Goal: Task Accomplishment & Management: Use online tool/utility

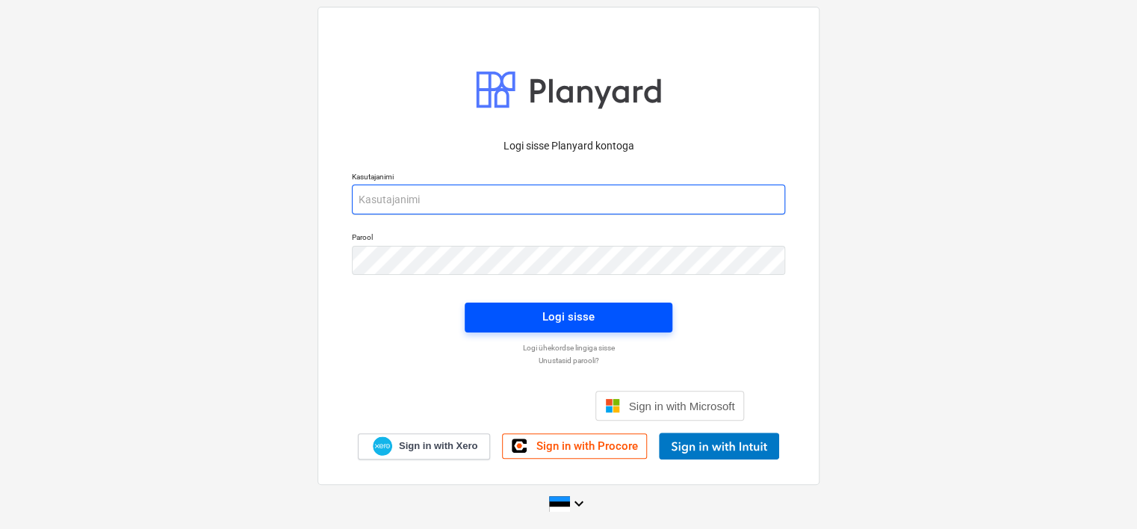
type input "[EMAIL_ADDRESS][DOMAIN_NAME]"
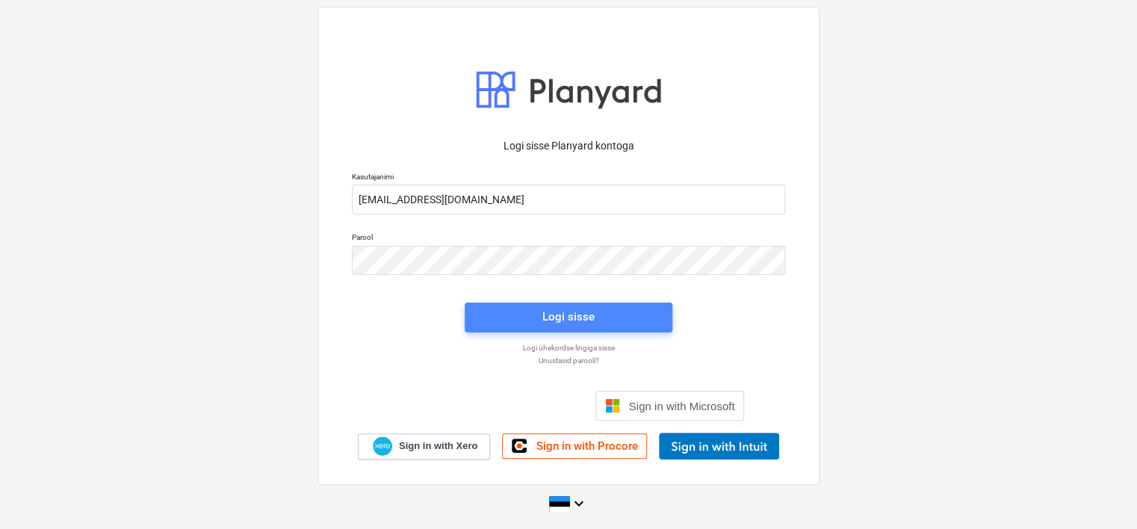
click at [535, 312] on span "Logi sisse" at bounding box center [569, 316] width 172 height 19
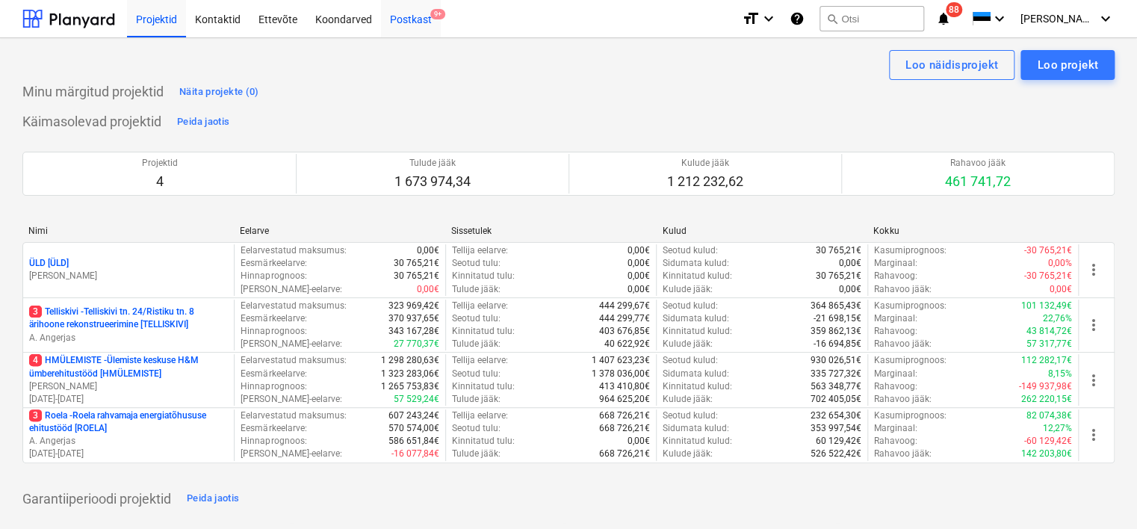
click at [421, 16] on div "Postkast 9+" at bounding box center [411, 18] width 60 height 38
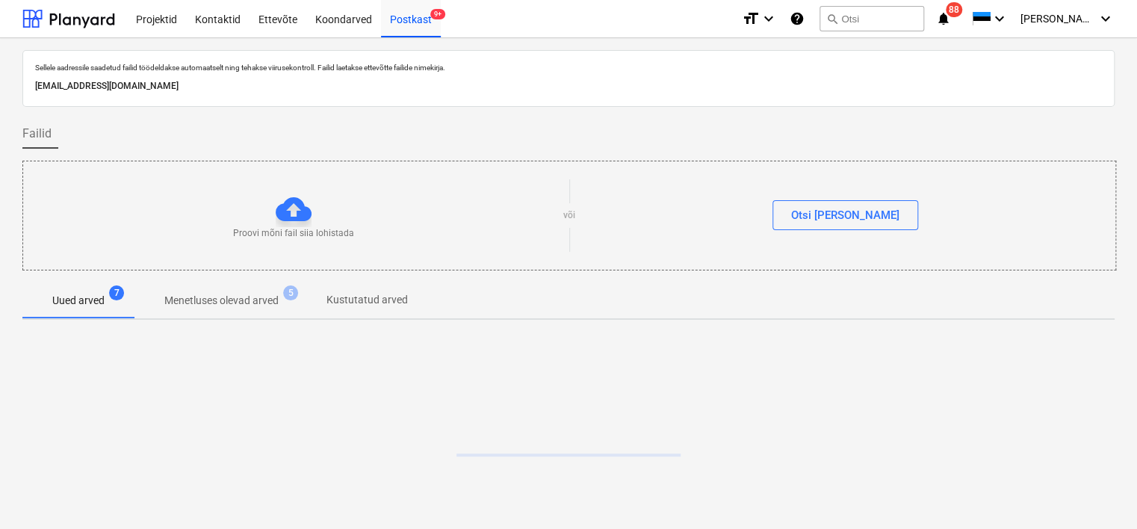
click at [236, 84] on p "[EMAIL_ADDRESS][DOMAIN_NAME]" at bounding box center [568, 86] width 1067 height 16
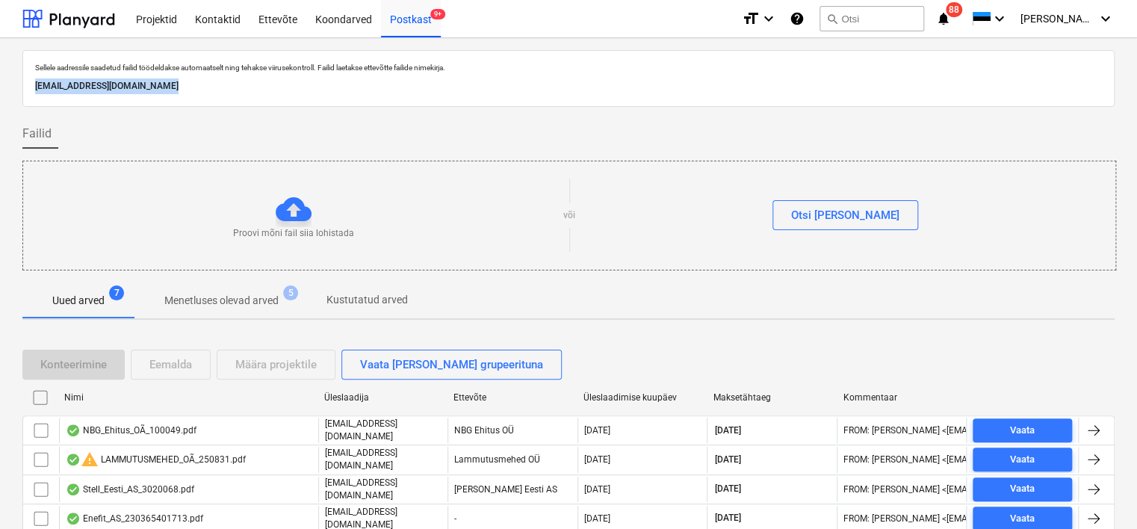
copy p "[EMAIL_ADDRESS][DOMAIN_NAME]"
click at [339, 20] on div "Koondarved" at bounding box center [343, 18] width 75 height 38
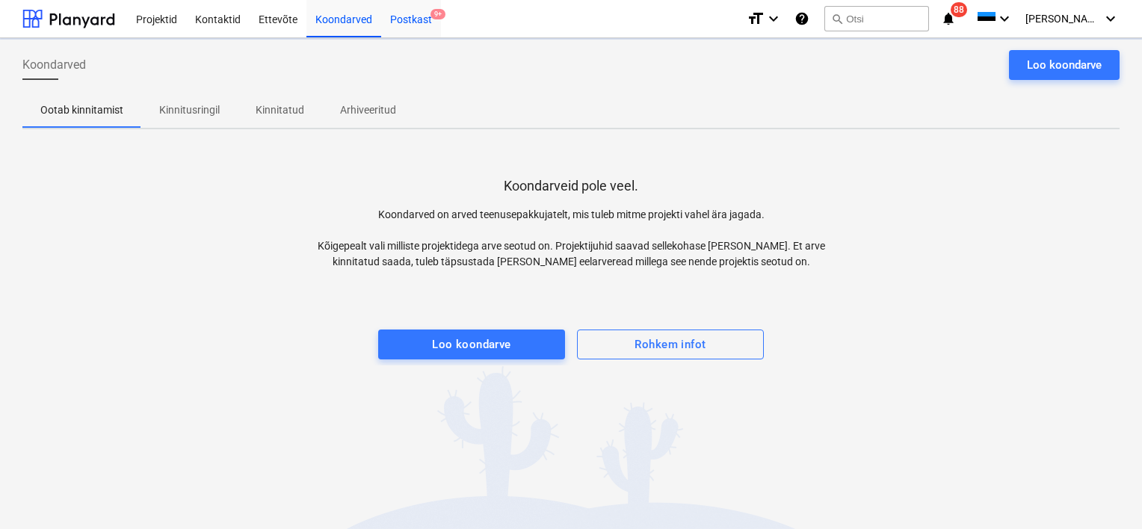
click at [421, 16] on div "Postkast 9+" at bounding box center [411, 18] width 60 height 38
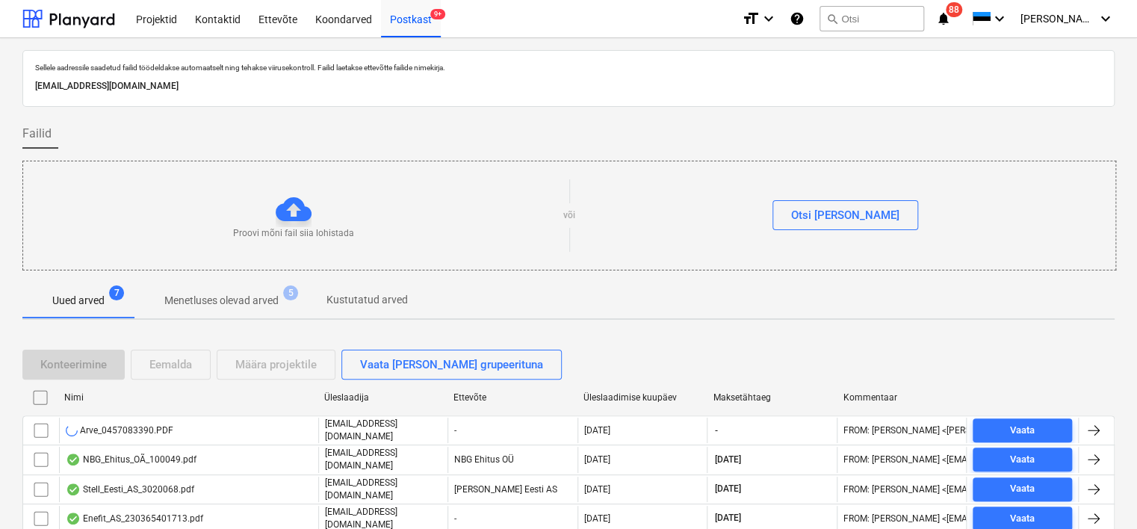
scroll to position [159, 0]
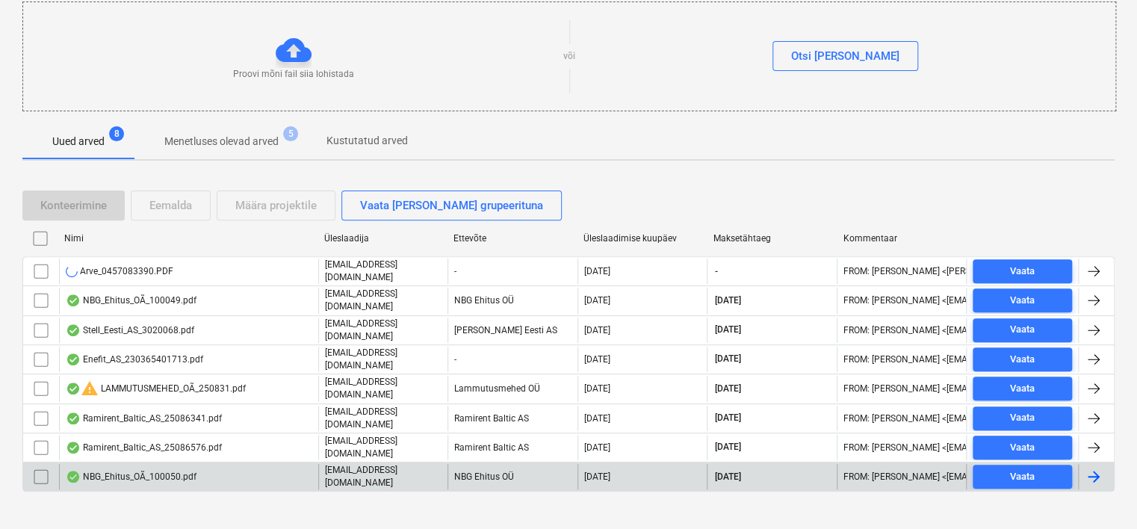
click at [204, 464] on div "NBG_Ehitus_OÃ_100050.pdf" at bounding box center [188, 476] width 259 height 25
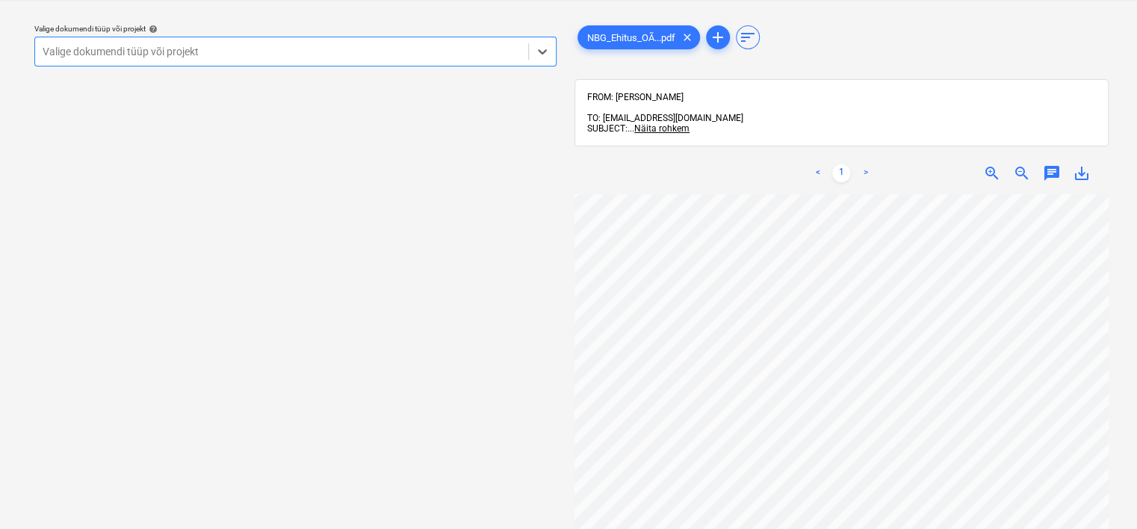
scroll to position [0, 46]
click at [303, 57] on div at bounding box center [282, 51] width 478 height 15
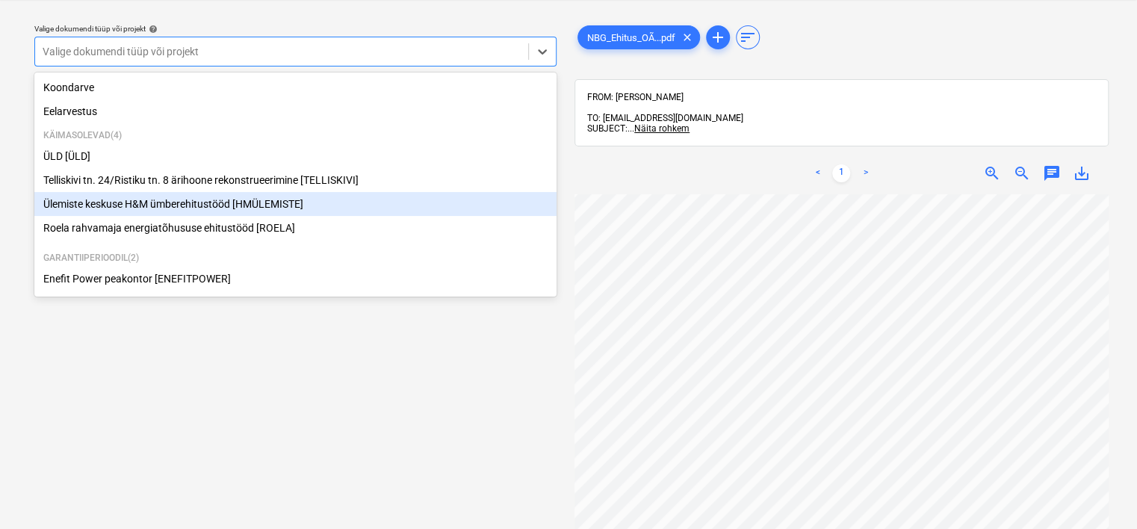
click at [149, 212] on div "Ülemiste keskuse H&M ümberehitustööd [HMÜLEMISTE]" at bounding box center [295, 204] width 522 height 24
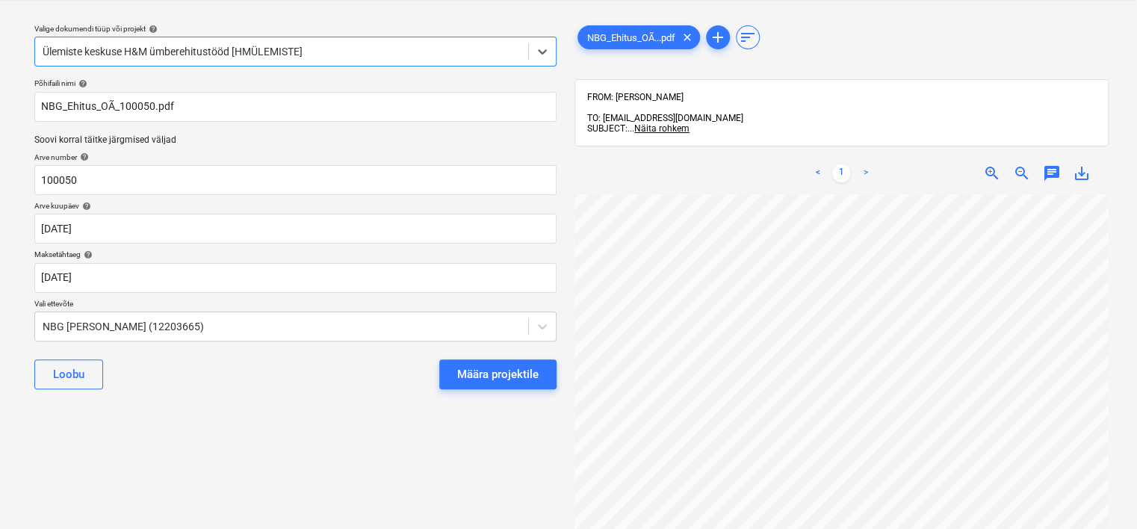
scroll to position [0, 139]
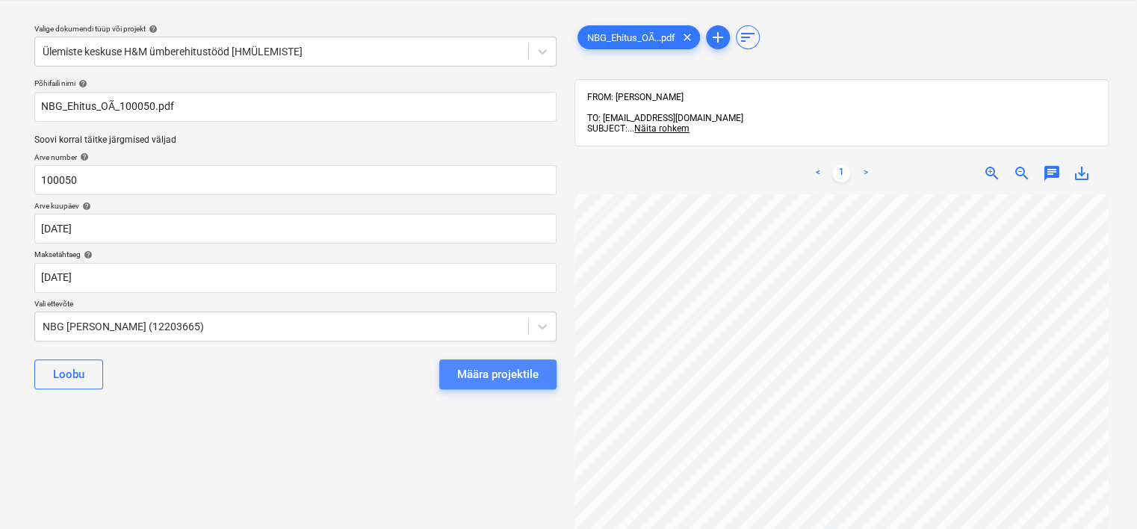
click at [502, 371] on div "Määra projektile" at bounding box center [497, 374] width 81 height 19
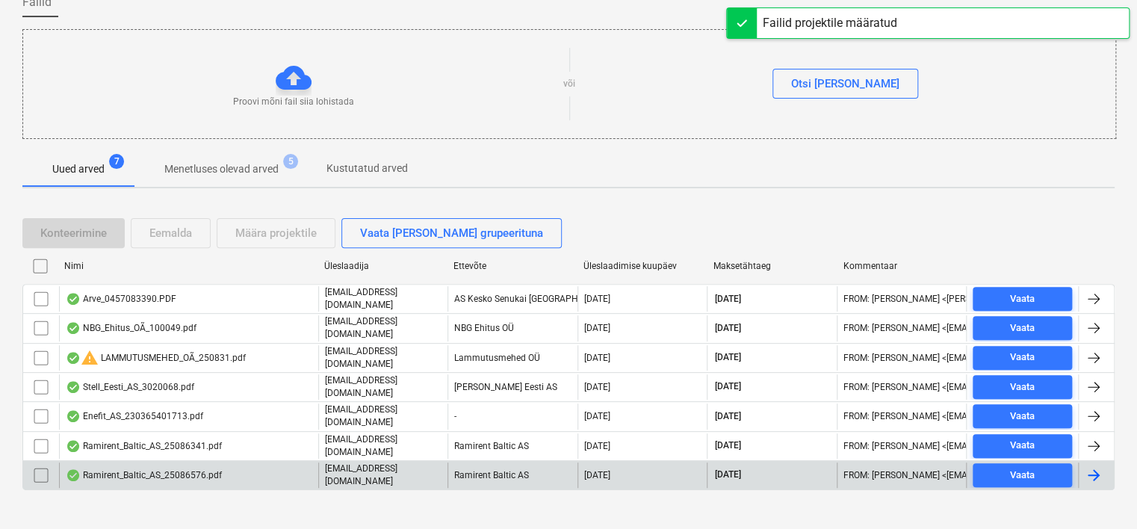
click at [266, 465] on div "Ramirent_Baltic_AS_25086576.pdf" at bounding box center [188, 474] width 259 height 25
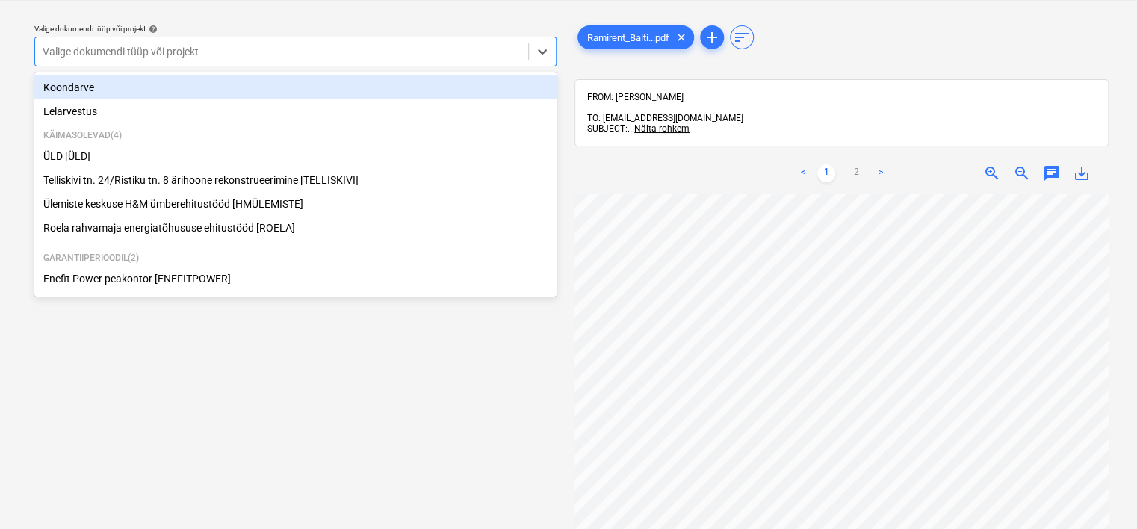
click at [360, 47] on div at bounding box center [282, 51] width 478 height 15
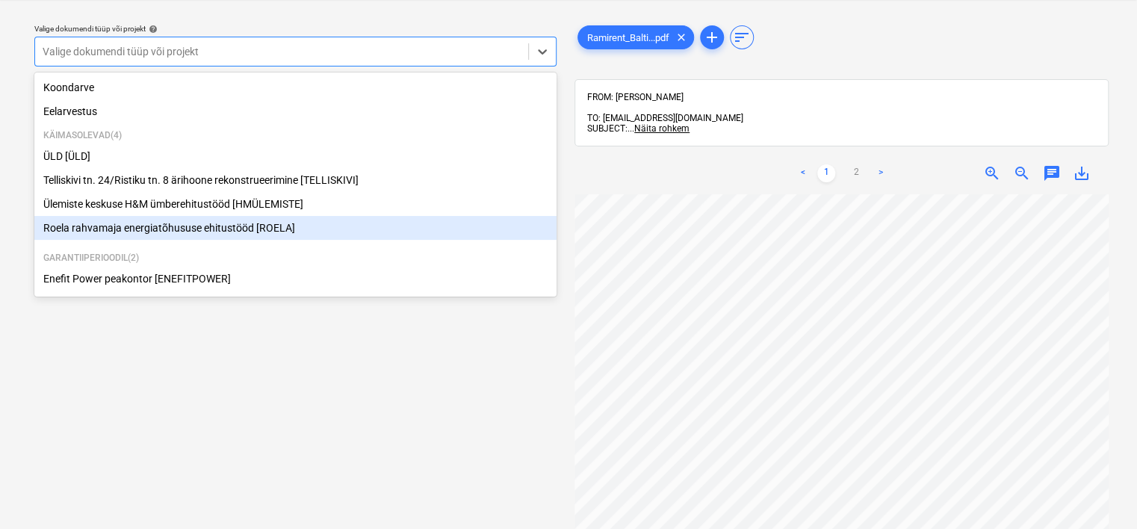
click at [245, 229] on div "Roela rahvamaja energiatõhususe ehitustööd [ROELA]" at bounding box center [295, 228] width 522 height 24
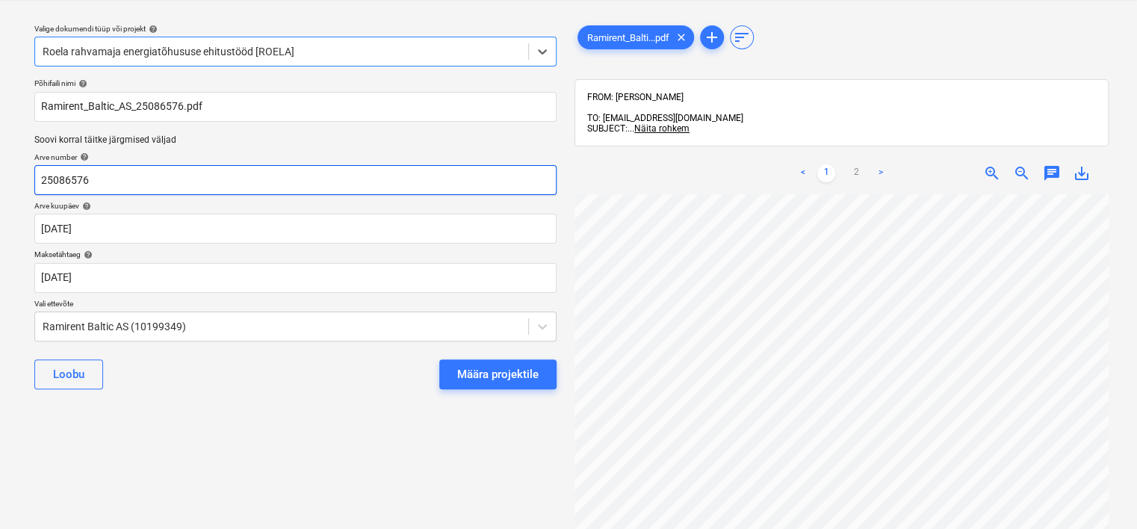
scroll to position [0, 102]
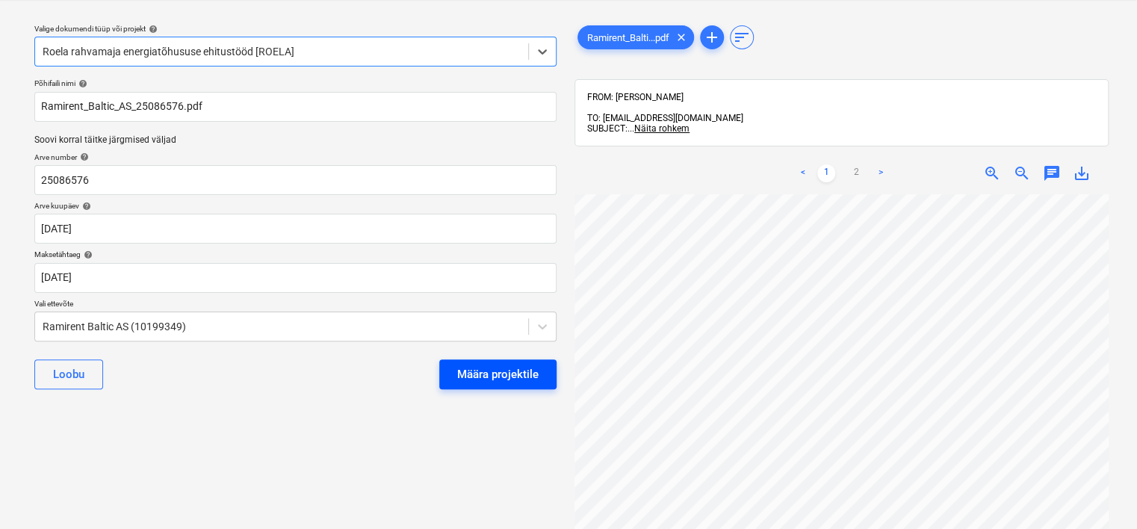
click at [484, 383] on div "Määra projektile" at bounding box center [497, 374] width 81 height 19
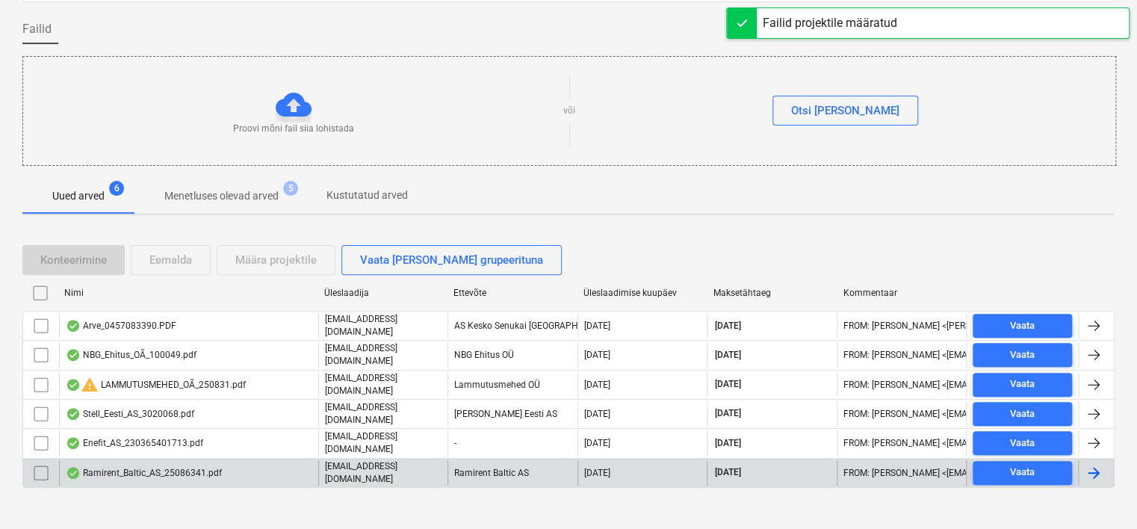
click at [226, 463] on div "Ramirent_Baltic_AS_25086341.pdf" at bounding box center [188, 472] width 259 height 25
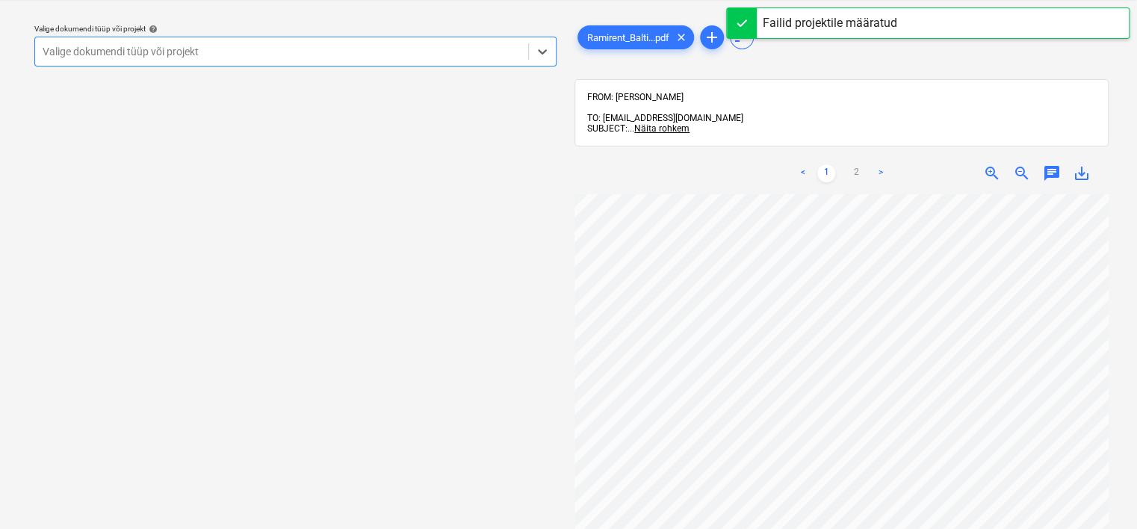
scroll to position [0, 137]
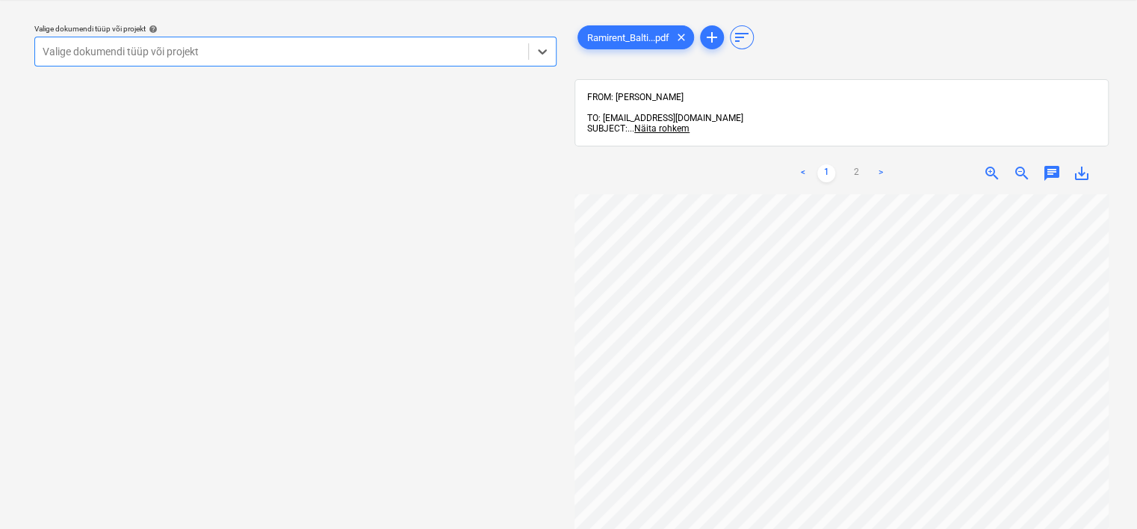
click at [287, 57] on div at bounding box center [282, 51] width 478 height 15
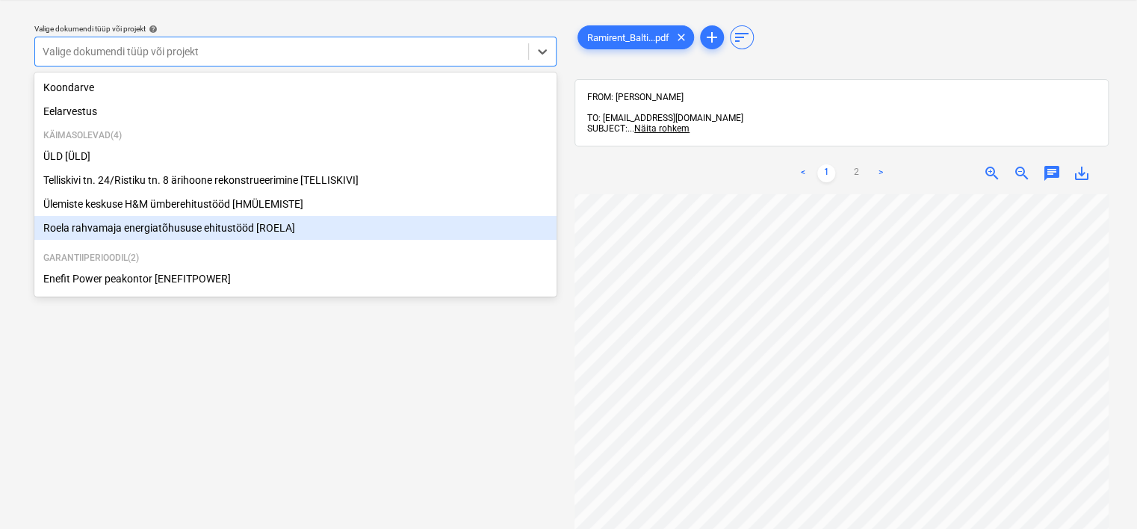
click at [205, 233] on div "Roela rahvamaja energiatõhususe ehitustööd [ROELA]" at bounding box center [295, 228] width 522 height 24
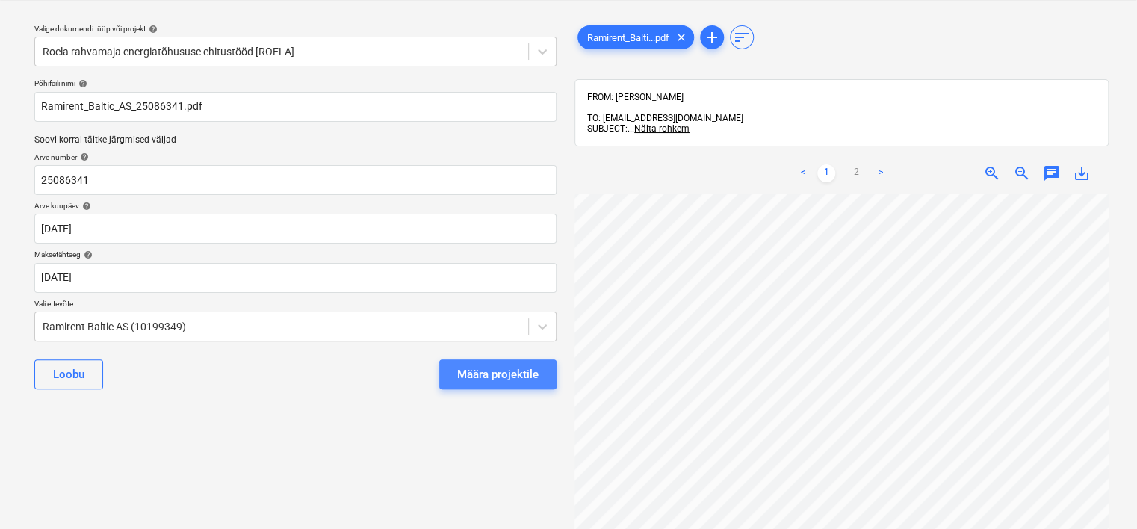
click at [480, 377] on div "Määra projektile" at bounding box center [497, 374] width 81 height 19
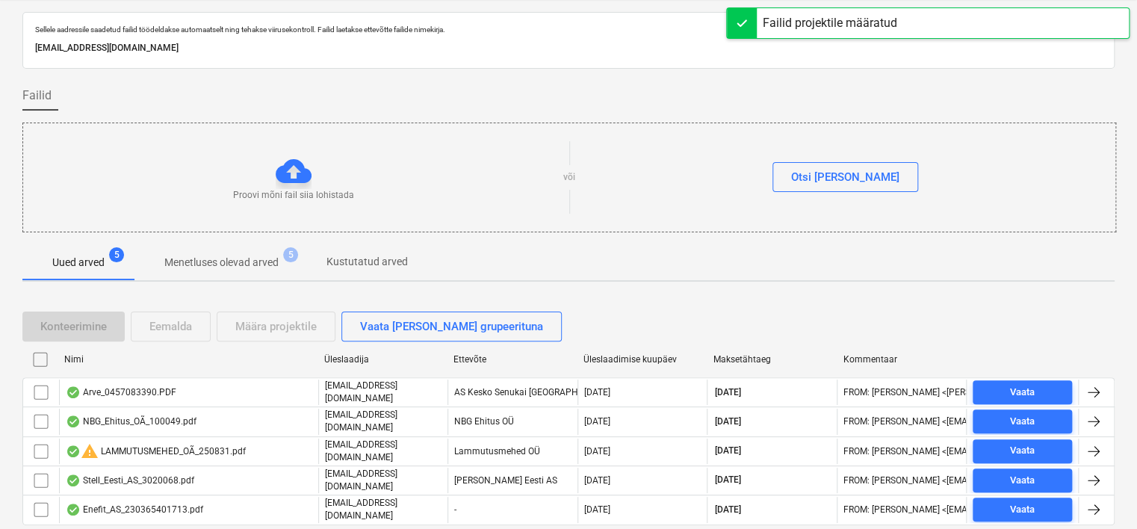
scroll to position [77, 0]
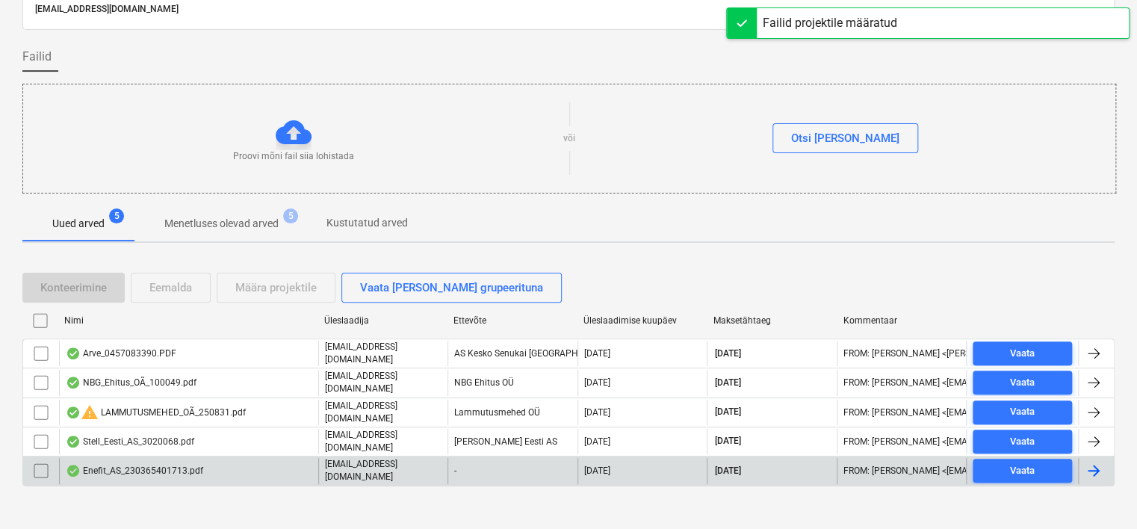
click at [163, 465] on div "Enefit_AS_230365401713.pdf" at bounding box center [134, 471] width 137 height 12
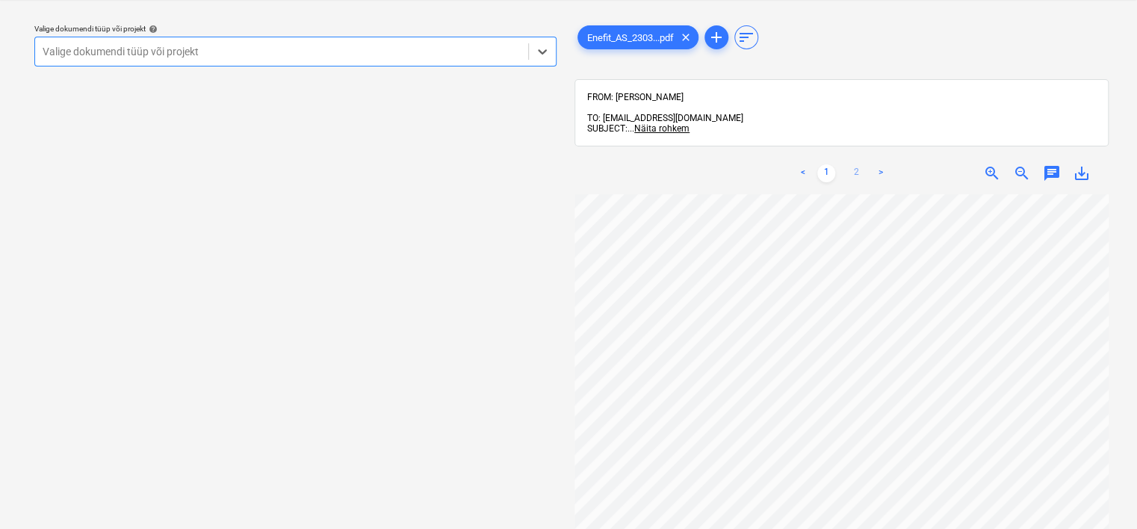
click at [855, 164] on link "2" at bounding box center [856, 173] width 18 height 18
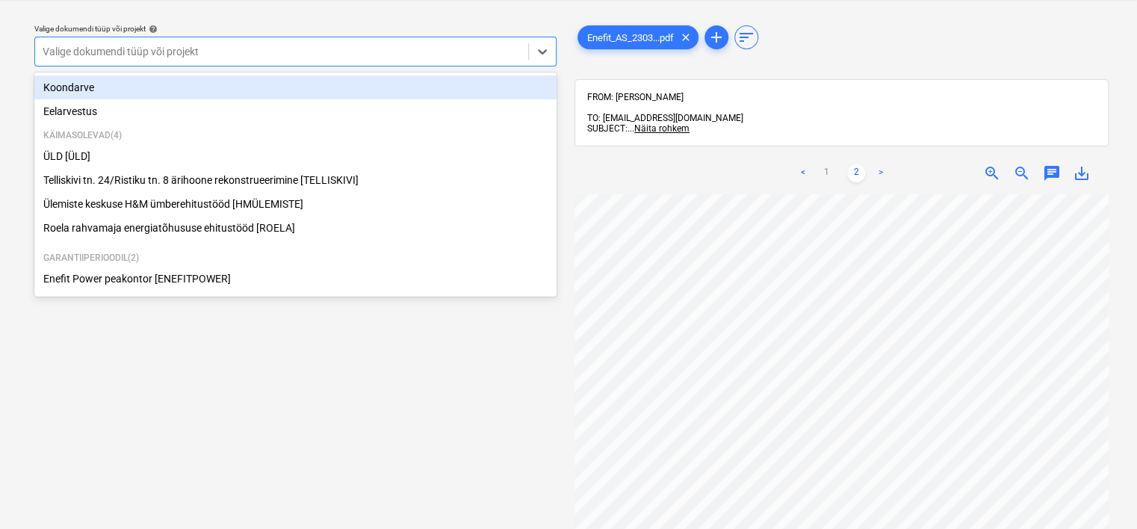
click at [326, 60] on div "Valige dokumendi tüüp või projekt" at bounding box center [281, 51] width 493 height 21
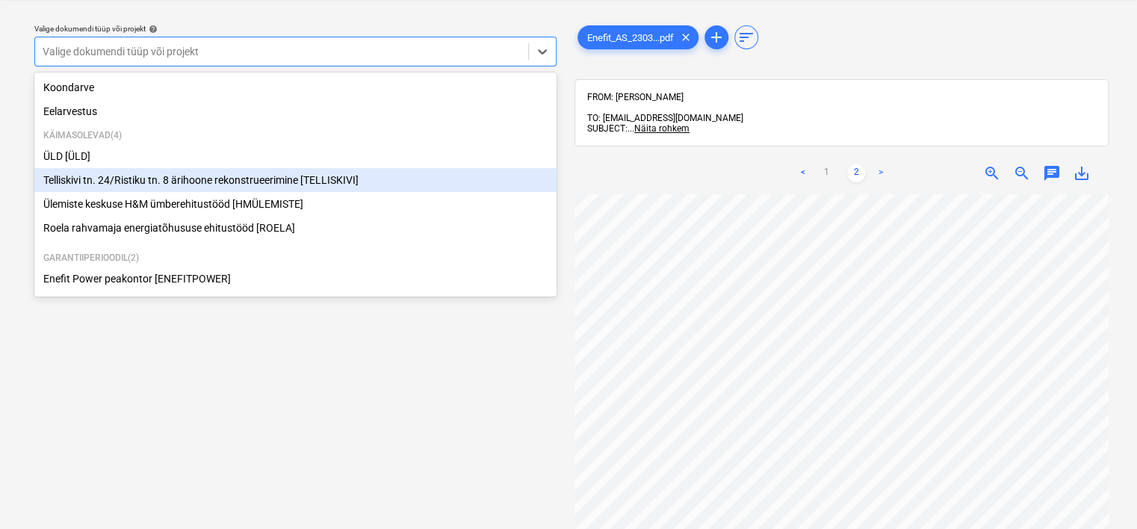
click at [252, 185] on div "Telliskivi tn. 24/Ristiku tn. 8 ärihoone rekonstrueerimine [TELLISKIVI]" at bounding box center [295, 180] width 522 height 24
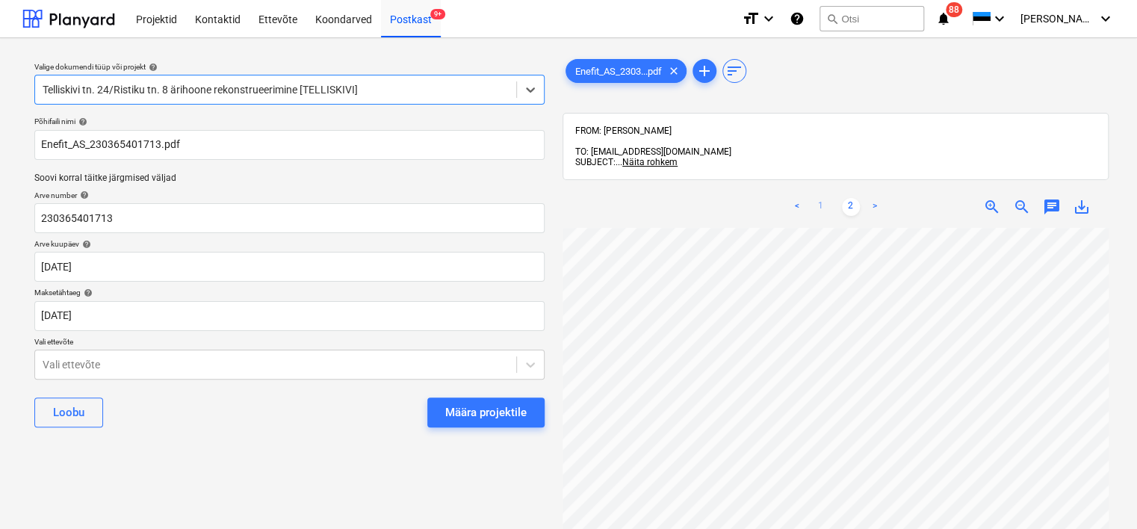
click at [822, 198] on link "1" at bounding box center [821, 207] width 18 height 18
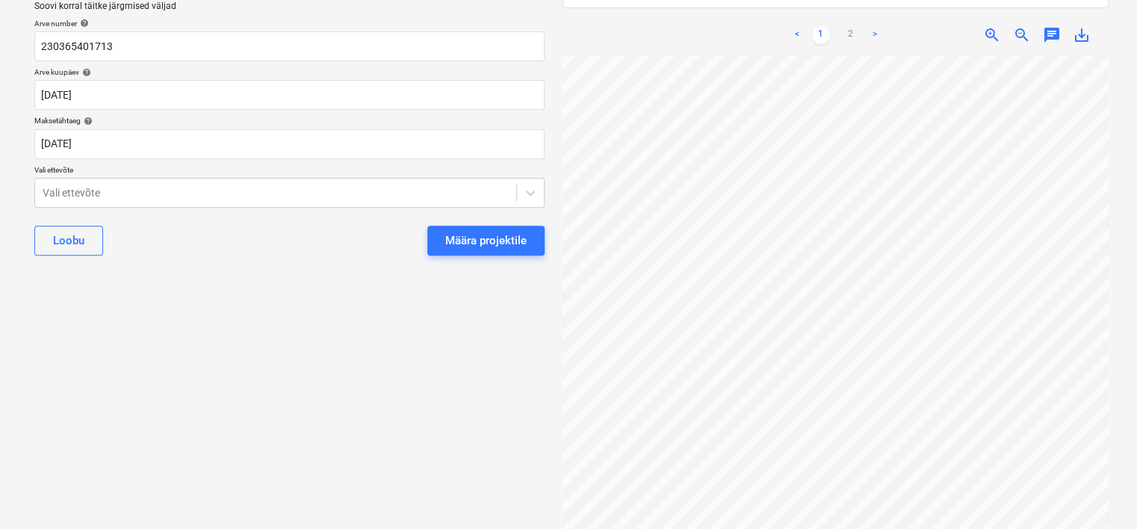
scroll to position [466, 0]
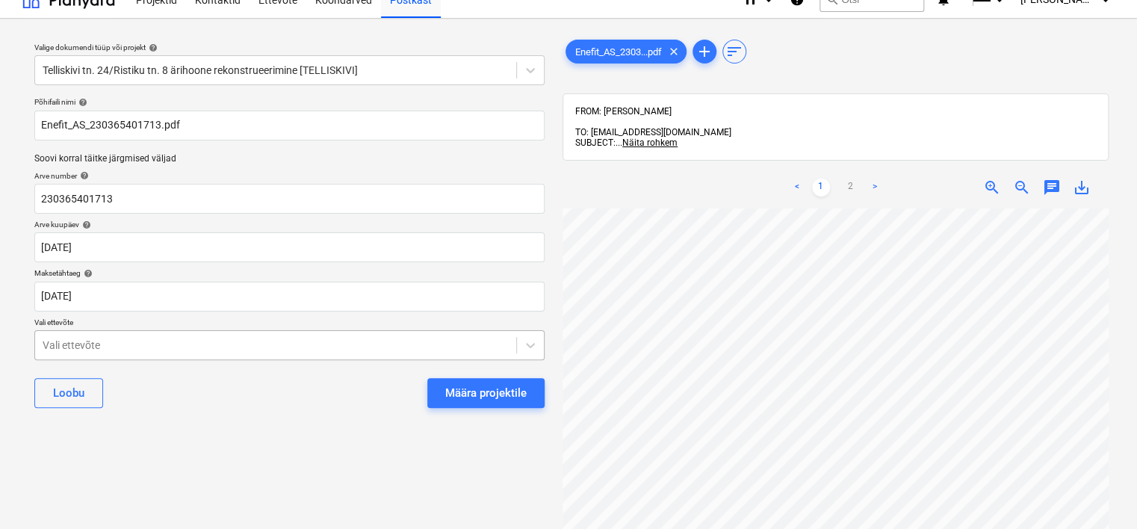
click at [229, 353] on body "Projektid Kontaktid Ettevõte Koondarved Postkast 9+ format_size keyboard_arrow_…" at bounding box center [568, 245] width 1137 height 529
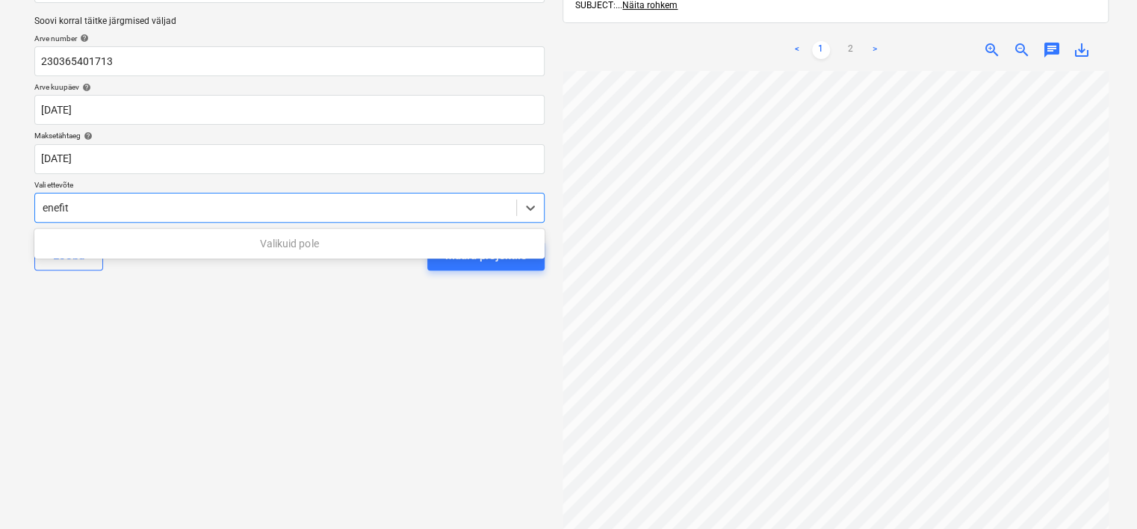
scroll to position [0, 0]
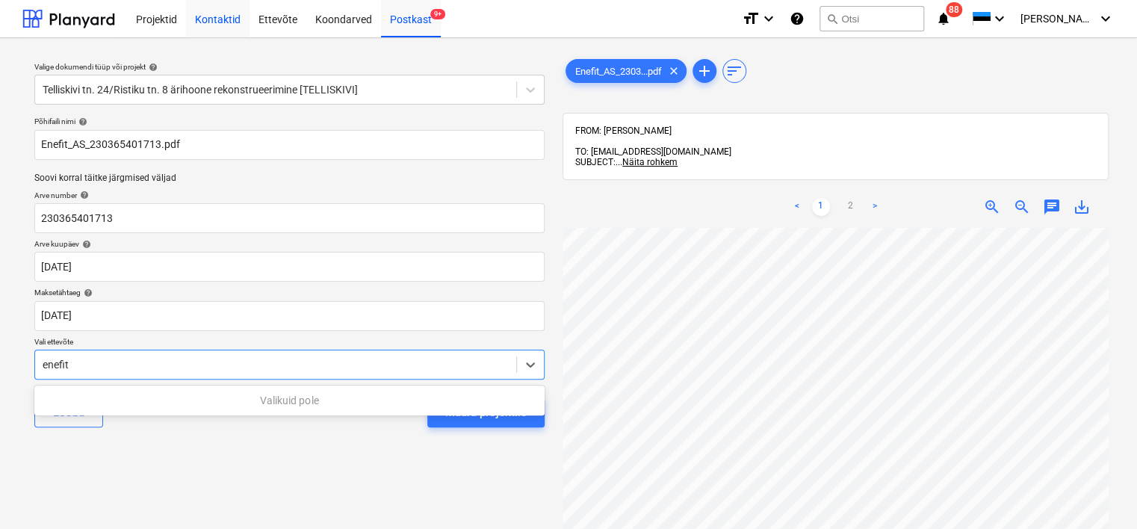
type input "enefit"
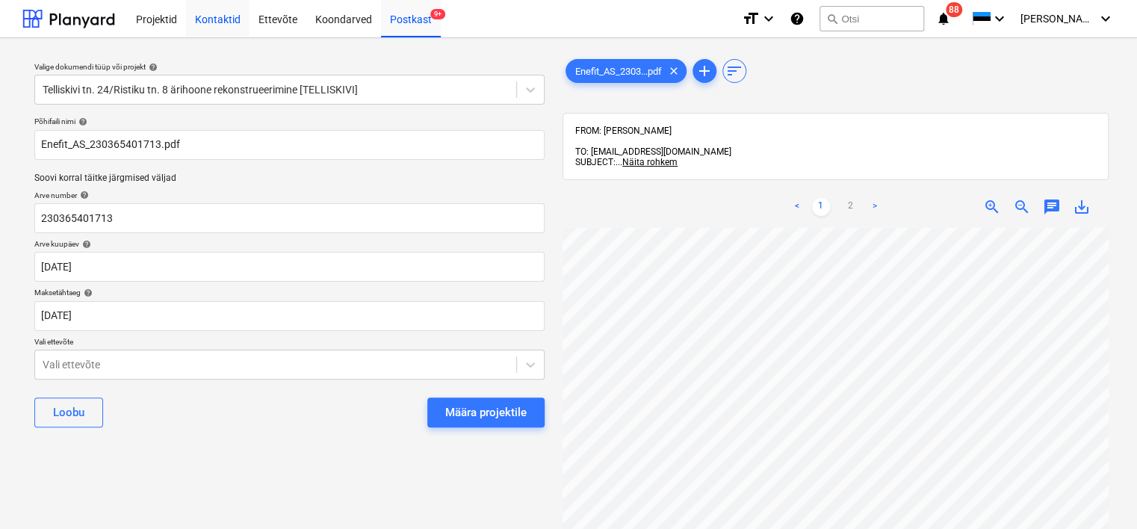
click at [208, 21] on div "Kontaktid" at bounding box center [218, 18] width 64 height 38
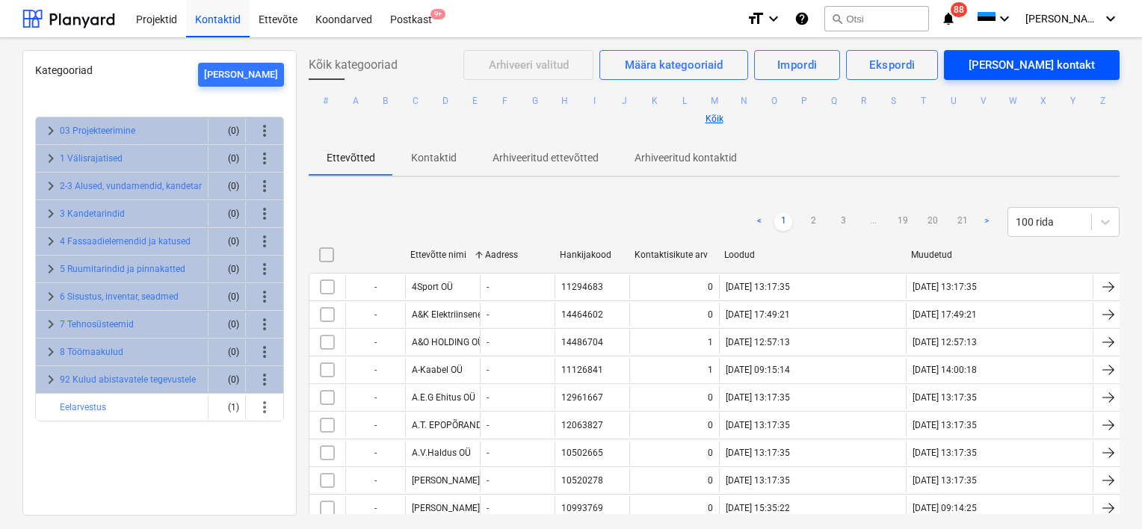
click at [1031, 65] on div "[PERSON_NAME] kontakt" at bounding box center [1031, 64] width 126 height 19
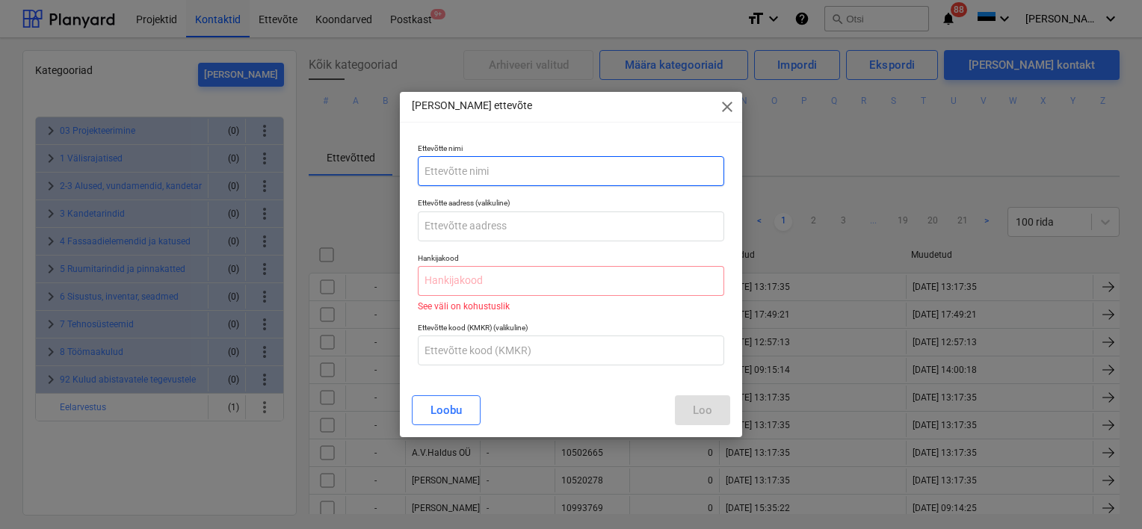
click at [503, 166] on input "text" at bounding box center [571, 171] width 306 height 30
type input "Enefit AS"
click at [493, 283] on input "text" at bounding box center [571, 281] width 306 height 30
paste input "16130213"
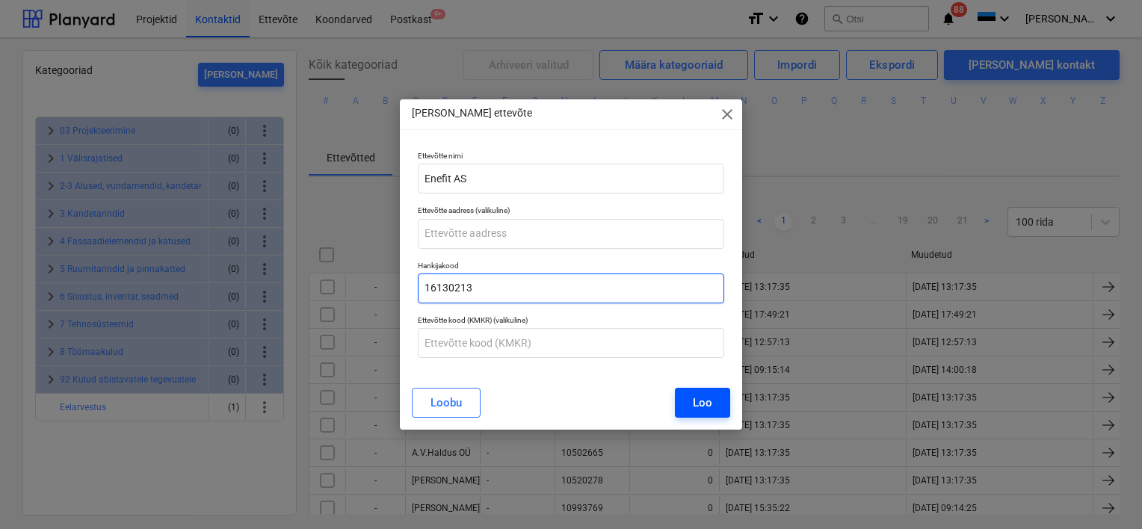
type input "16130213"
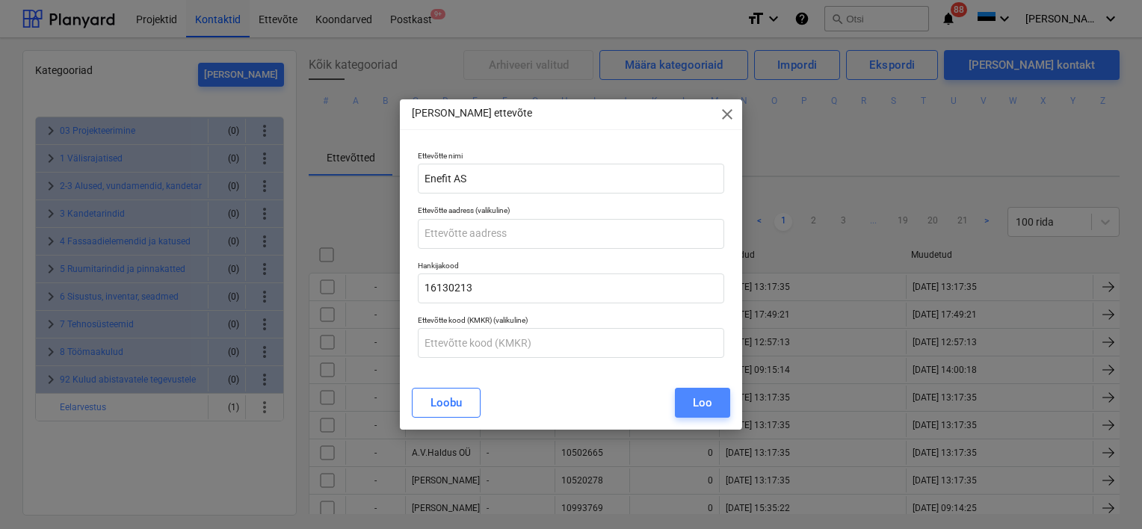
click at [705, 404] on div "Loo" at bounding box center [702, 402] width 19 height 19
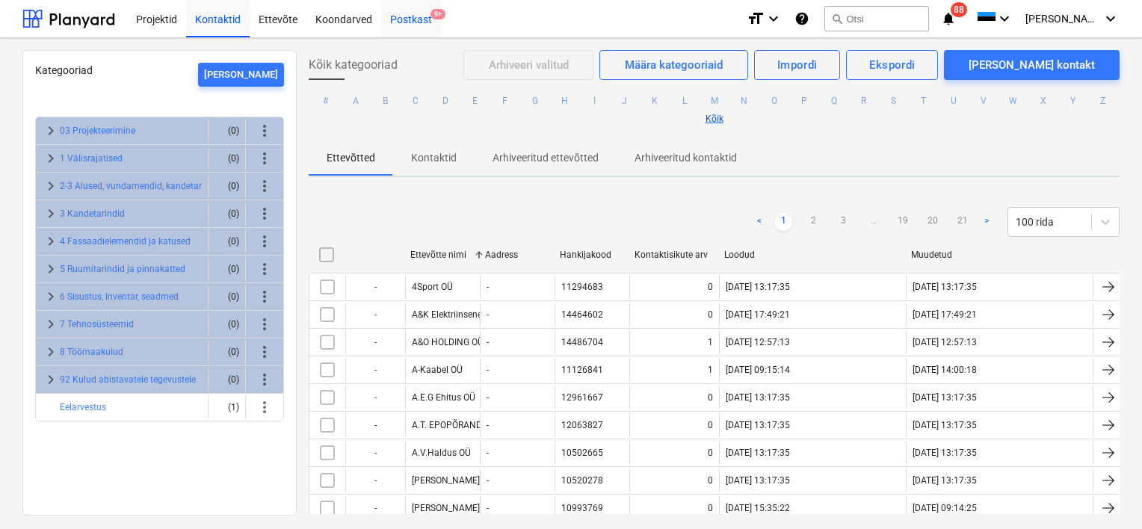
click at [412, 15] on div "Postkast 9+" at bounding box center [411, 18] width 60 height 38
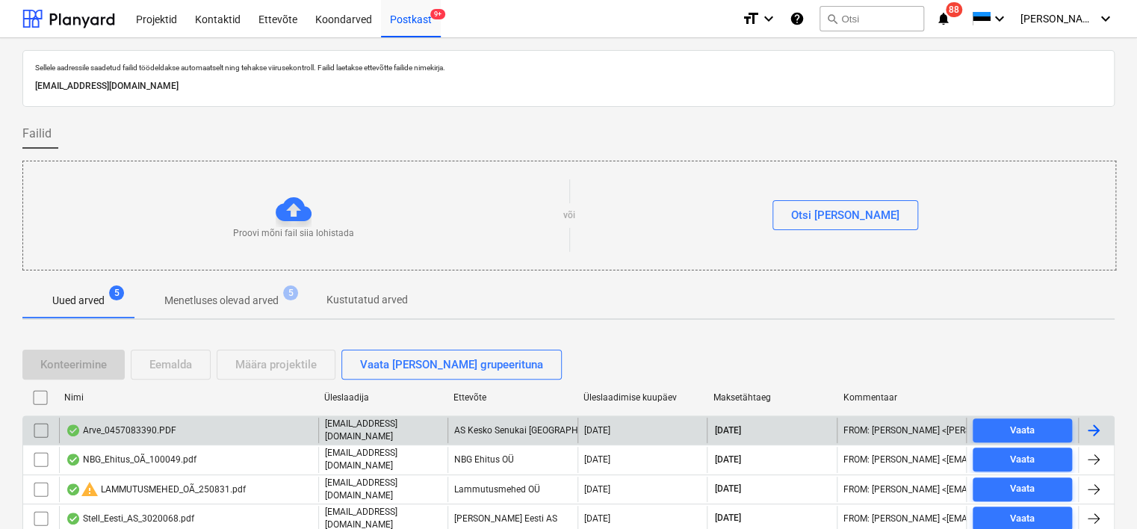
scroll to position [77, 0]
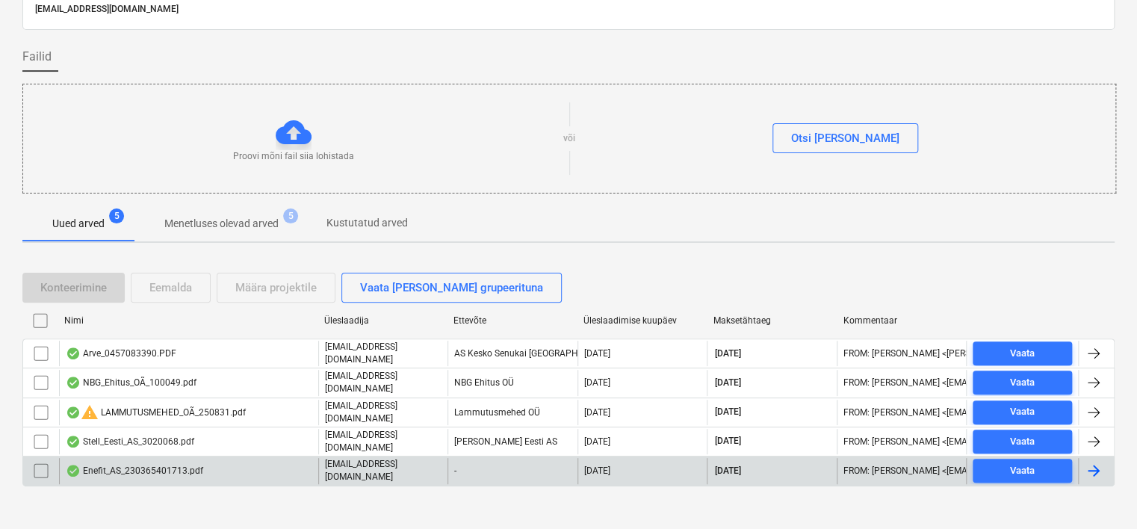
click at [174, 465] on div "Enefit_AS_230365401713.pdf" at bounding box center [134, 471] width 137 height 12
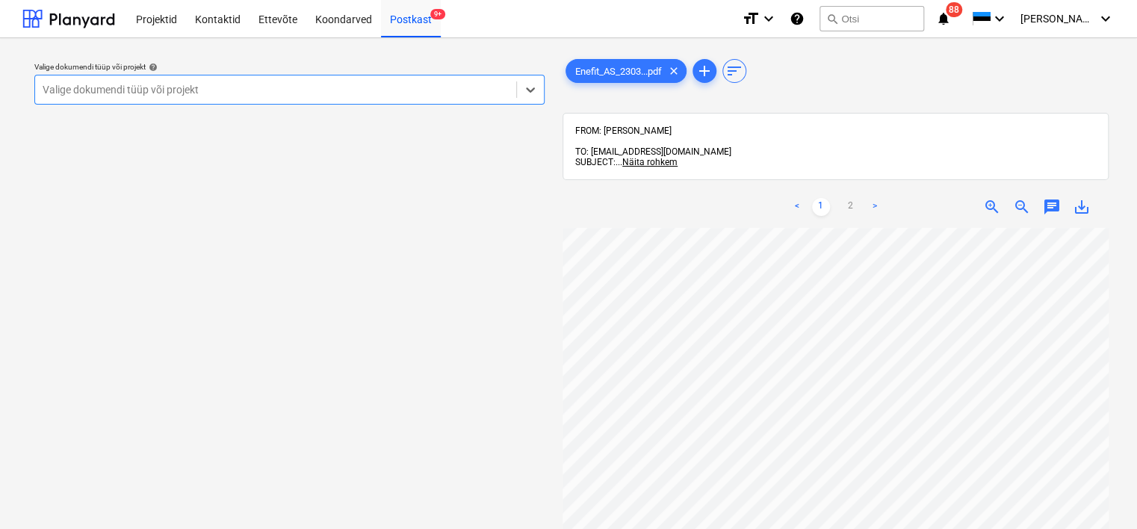
click at [371, 87] on div at bounding box center [276, 89] width 466 height 15
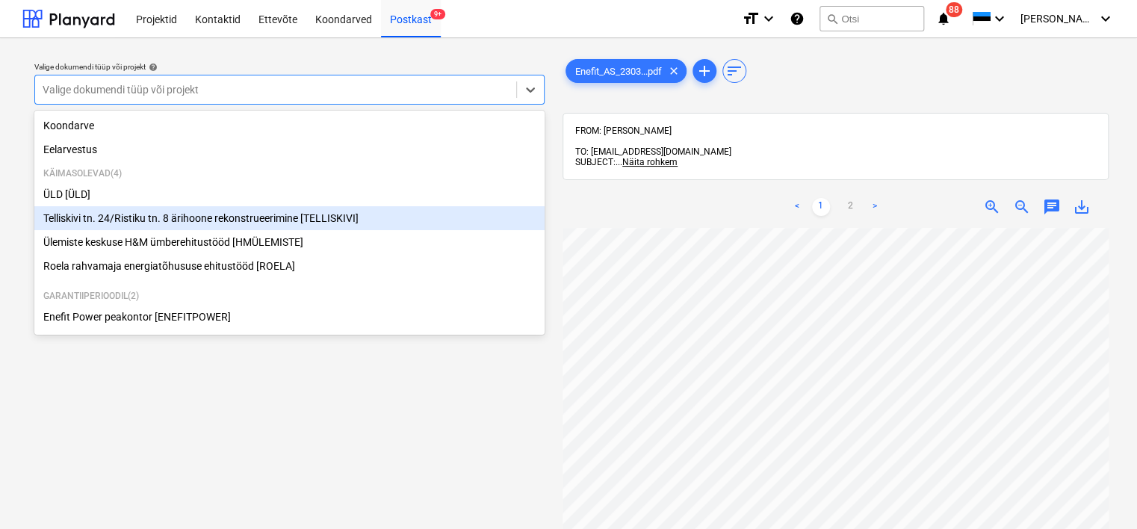
click at [242, 226] on div "Telliskivi tn. 24/Ristiku tn. 8 ärihoone rekonstrueerimine [TELLISKIVI]" at bounding box center [289, 218] width 510 height 24
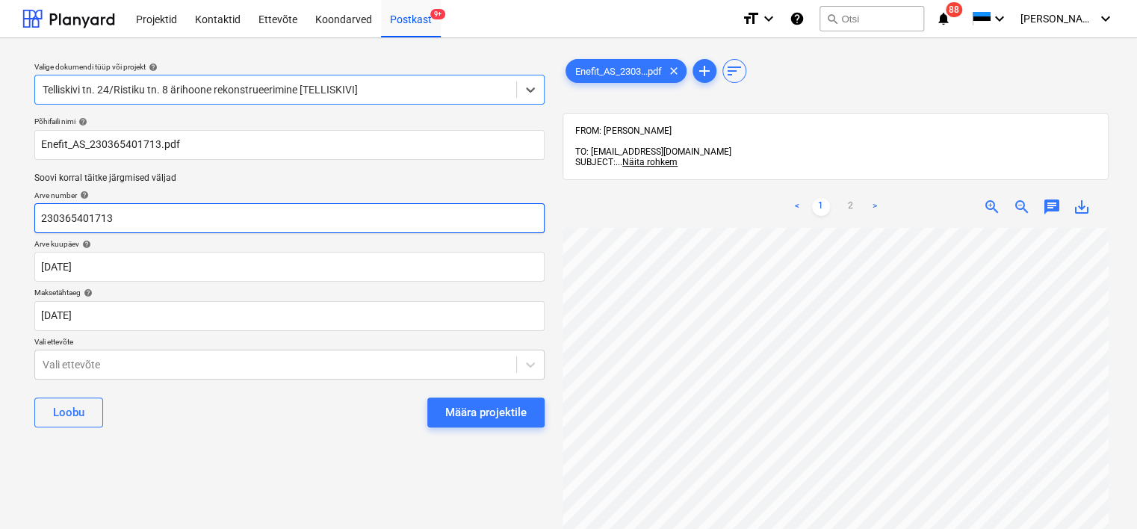
scroll to position [0, 128]
click at [232, 365] on body "Projektid Kontaktid Ettevõte Koondarved Postkast 9+ format_size keyboard_arrow_…" at bounding box center [568, 264] width 1137 height 529
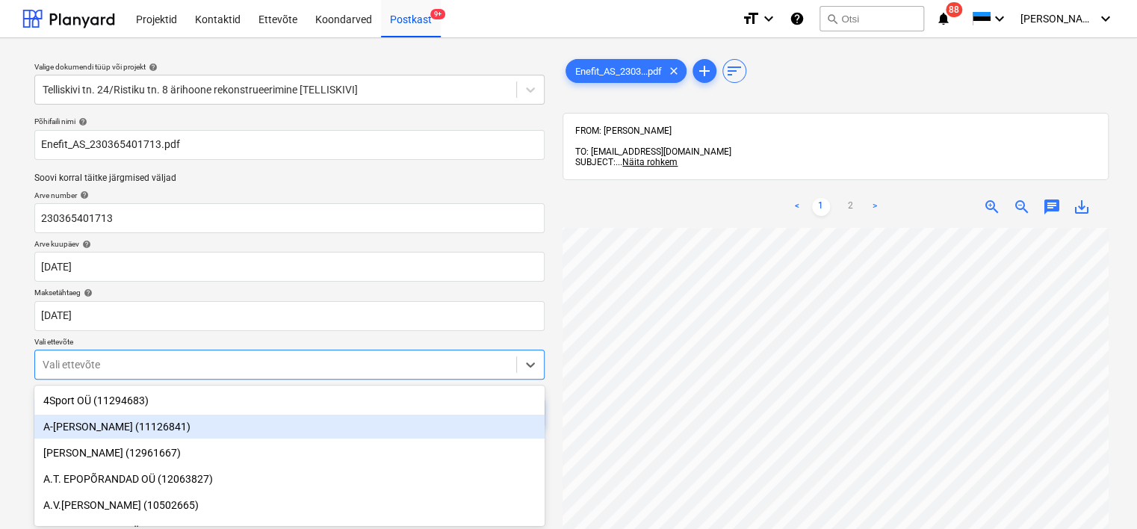
scroll to position [90, 0]
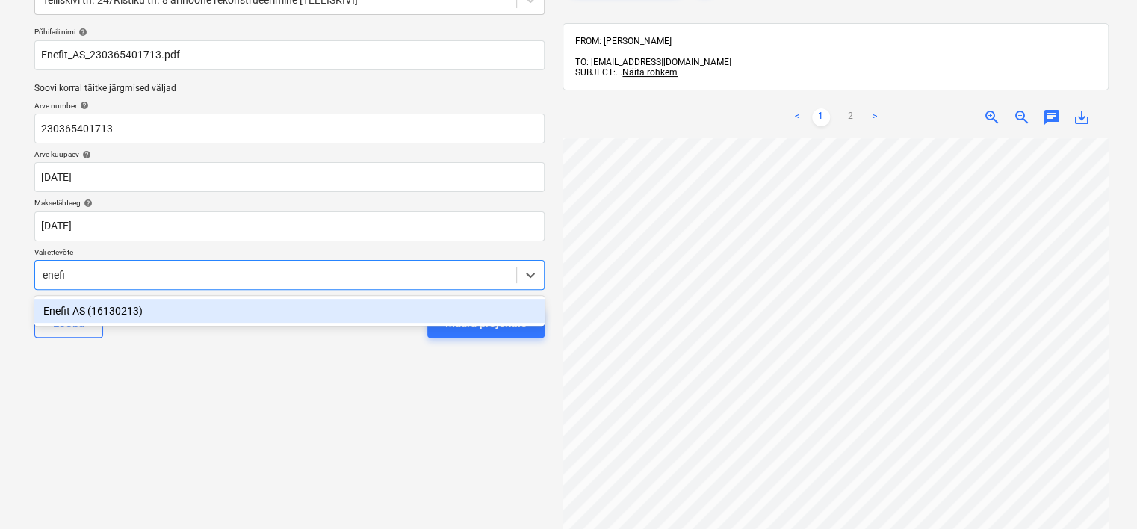
type input "enefit"
click at [216, 310] on div "Enefit AS (16130213)" at bounding box center [289, 311] width 510 height 24
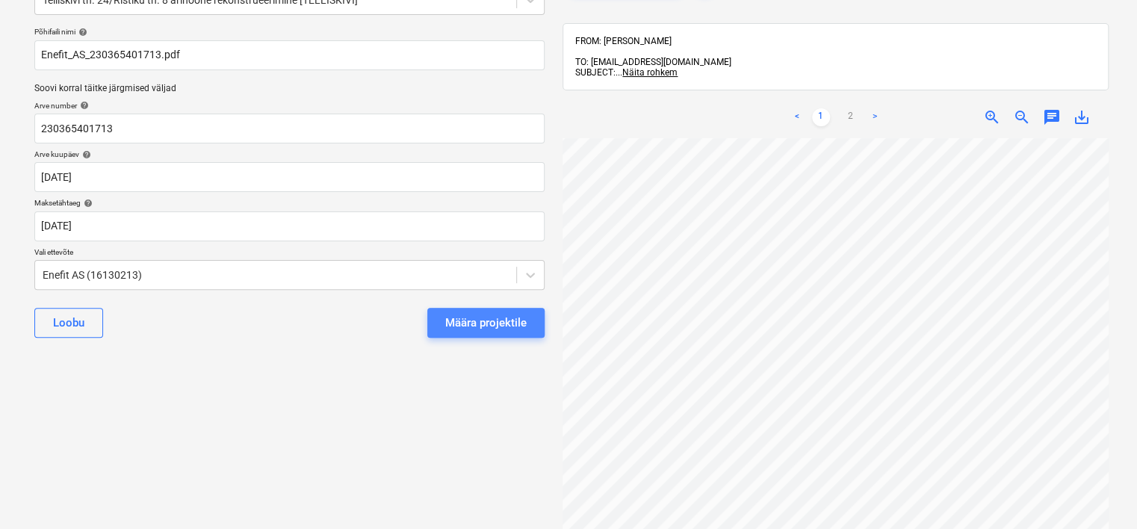
click at [489, 323] on div "Määra projektile" at bounding box center [485, 322] width 81 height 19
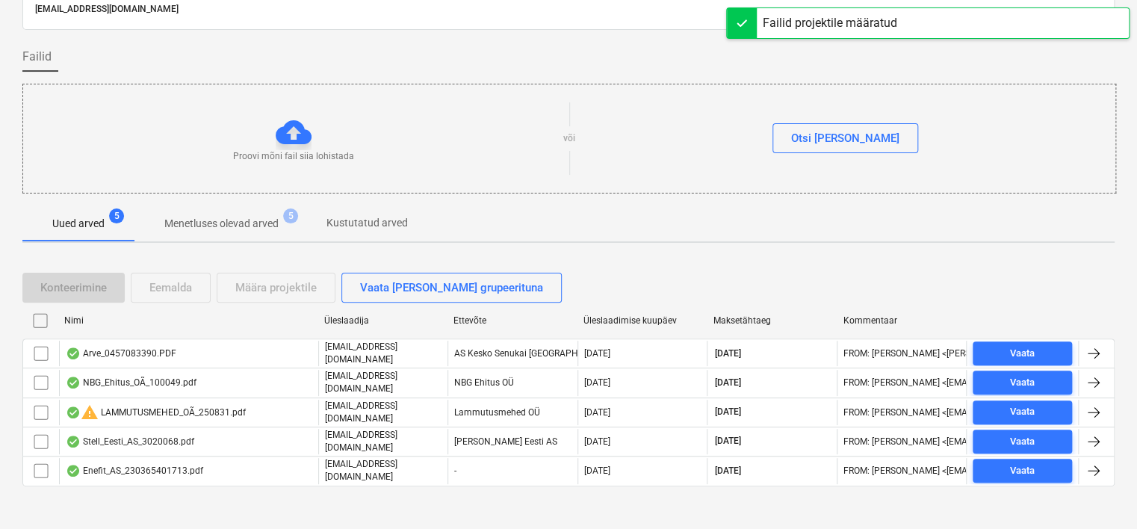
scroll to position [49, 0]
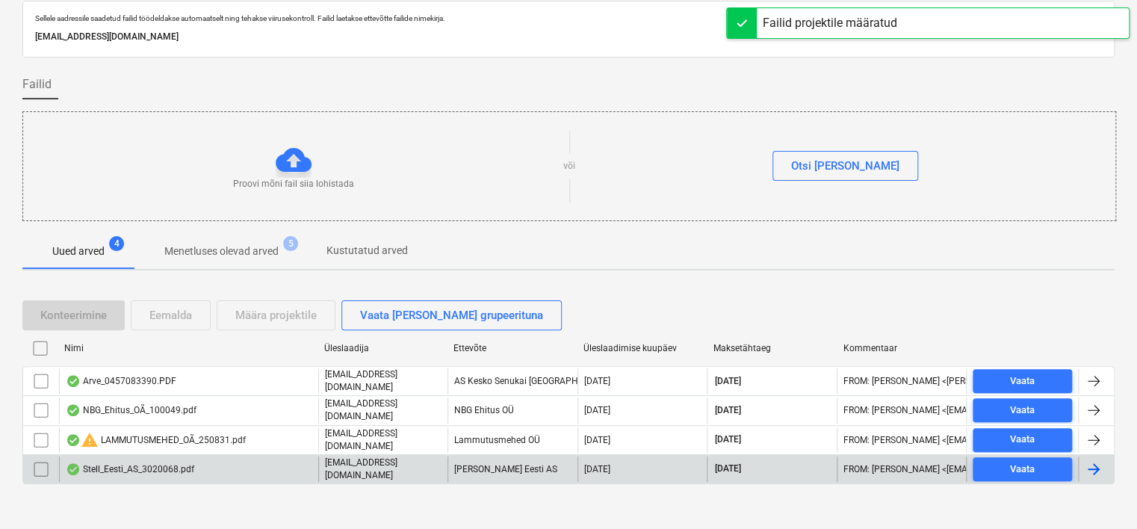
click at [191, 468] on div "Stell_Eesti_AS_3020068.pdf" at bounding box center [188, 468] width 259 height 25
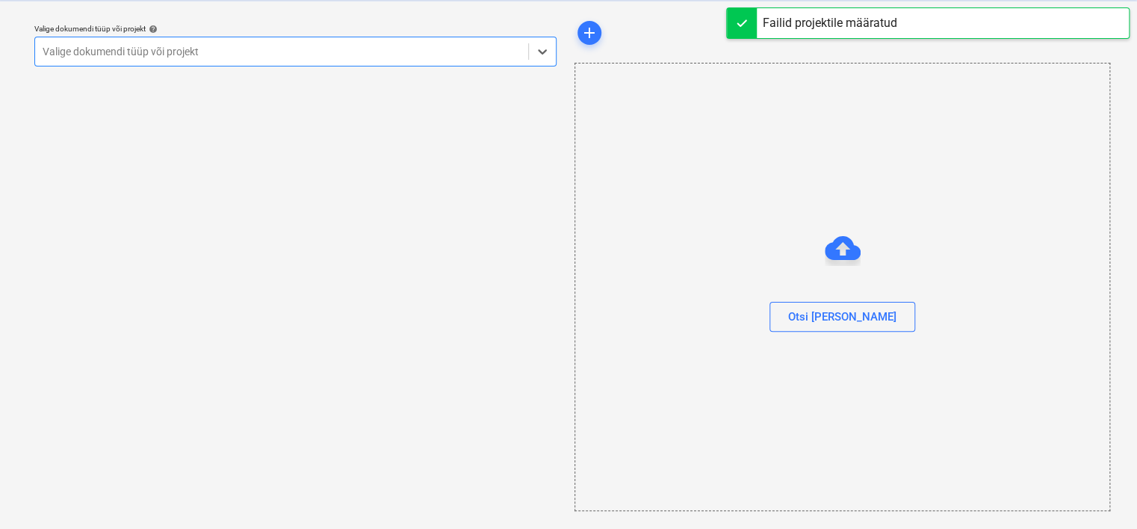
scroll to position [38, 0]
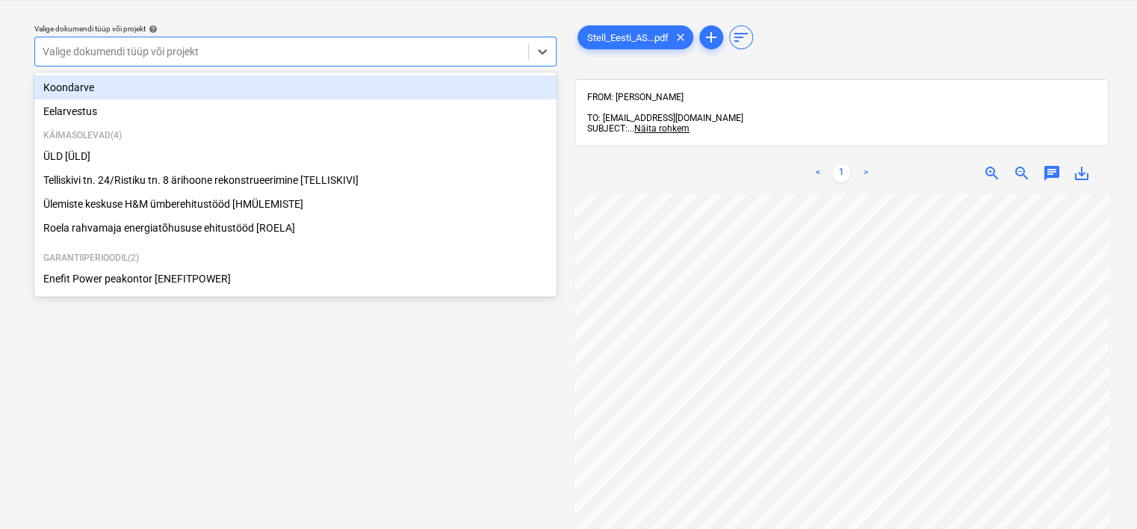
click at [293, 60] on div "Valige dokumendi tüüp või projekt" at bounding box center [281, 51] width 493 height 21
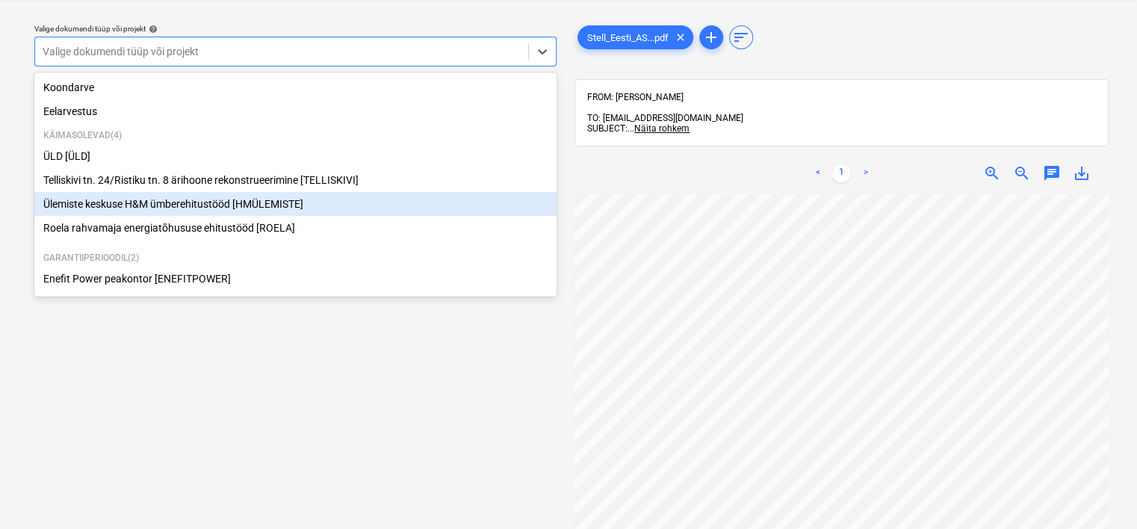
click at [182, 205] on div "Ülemiste keskuse H&M ümberehitustööd [HMÜLEMISTE]" at bounding box center [295, 204] width 522 height 24
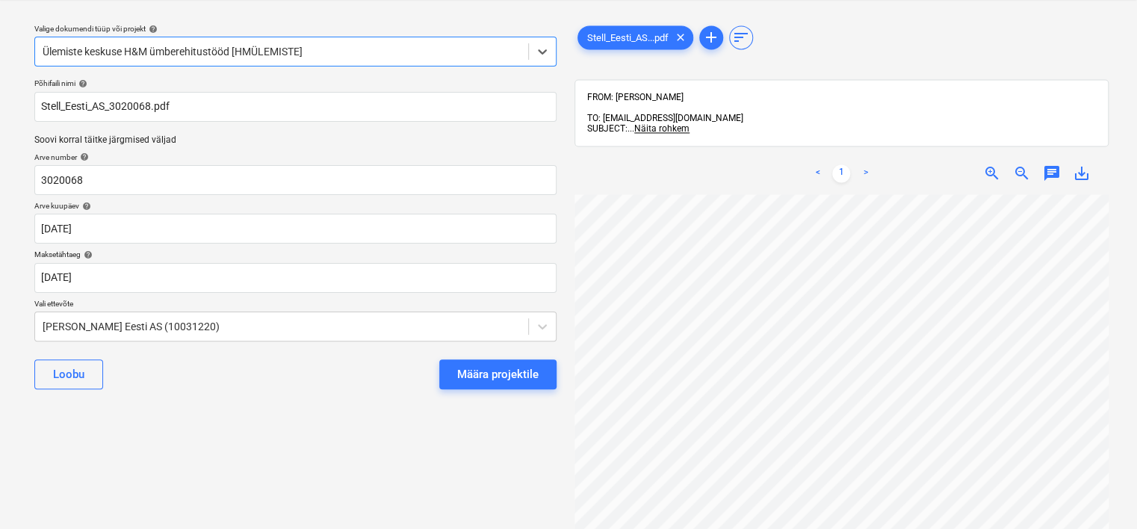
scroll to position [194, 0]
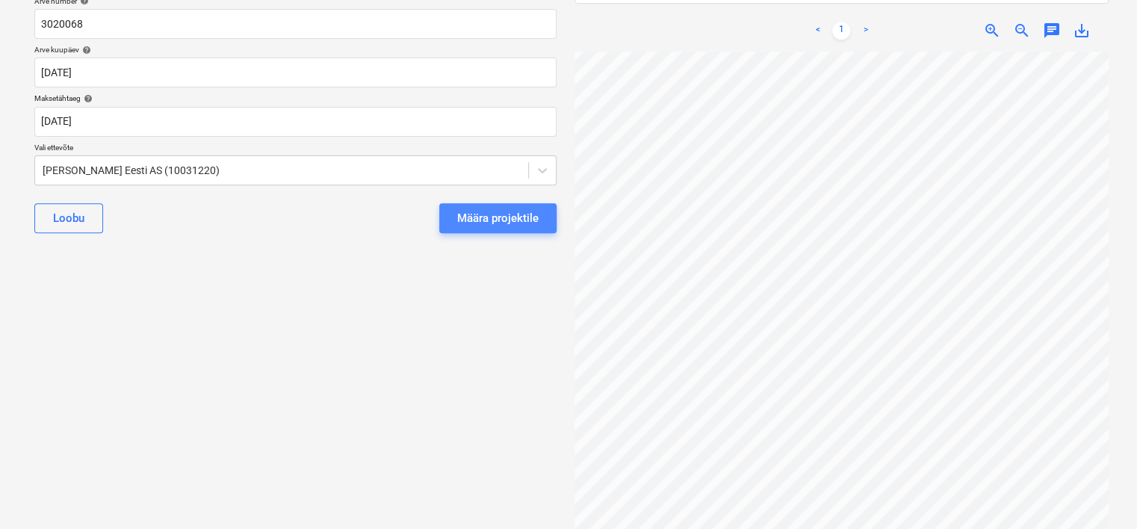
click at [475, 218] on div "Määra projektile" at bounding box center [497, 217] width 81 height 19
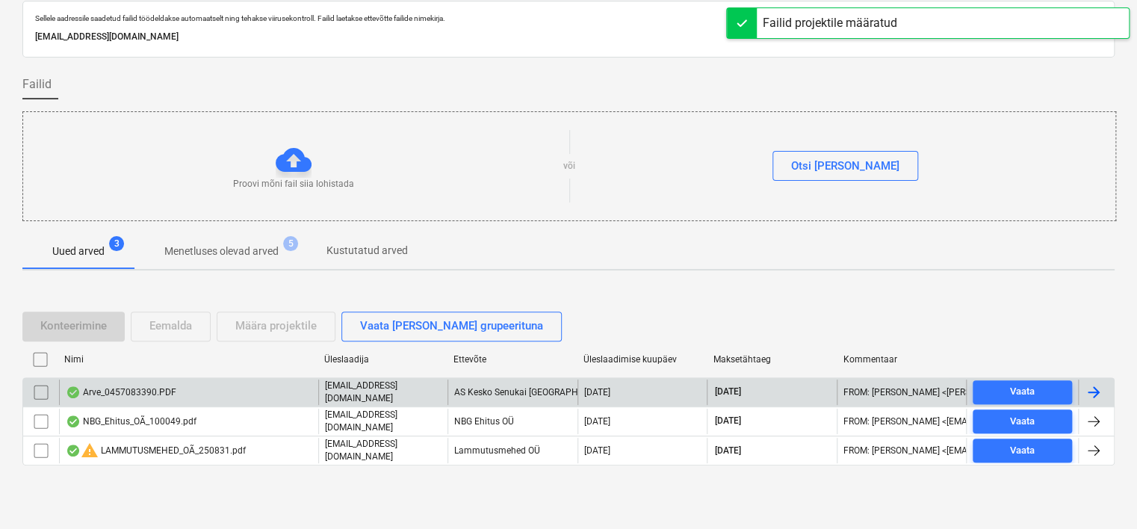
click at [163, 394] on div "Arve_0457083390.PDF" at bounding box center [121, 392] width 111 height 12
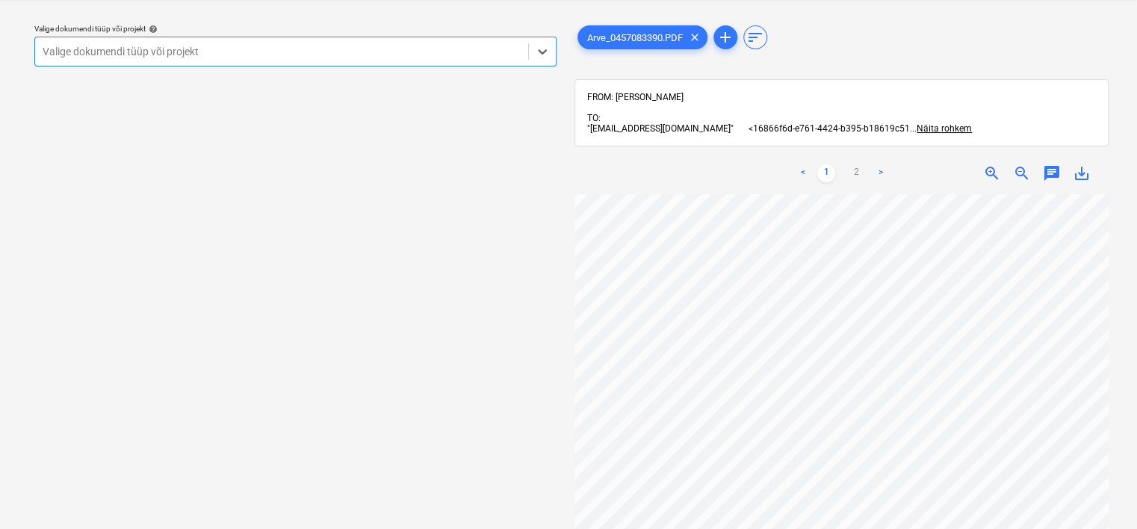
scroll to position [282, 0]
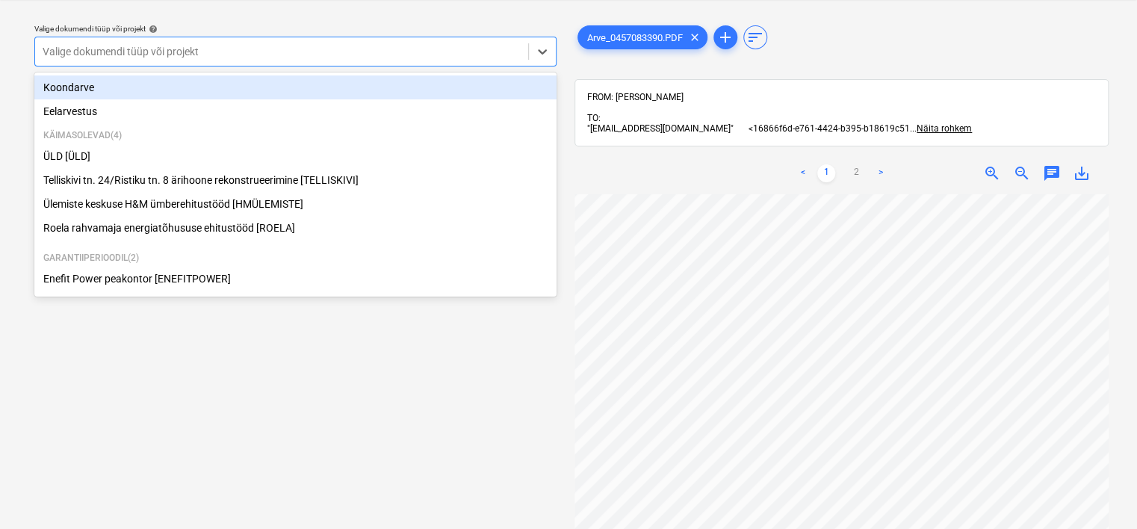
click at [314, 55] on div at bounding box center [282, 51] width 478 height 15
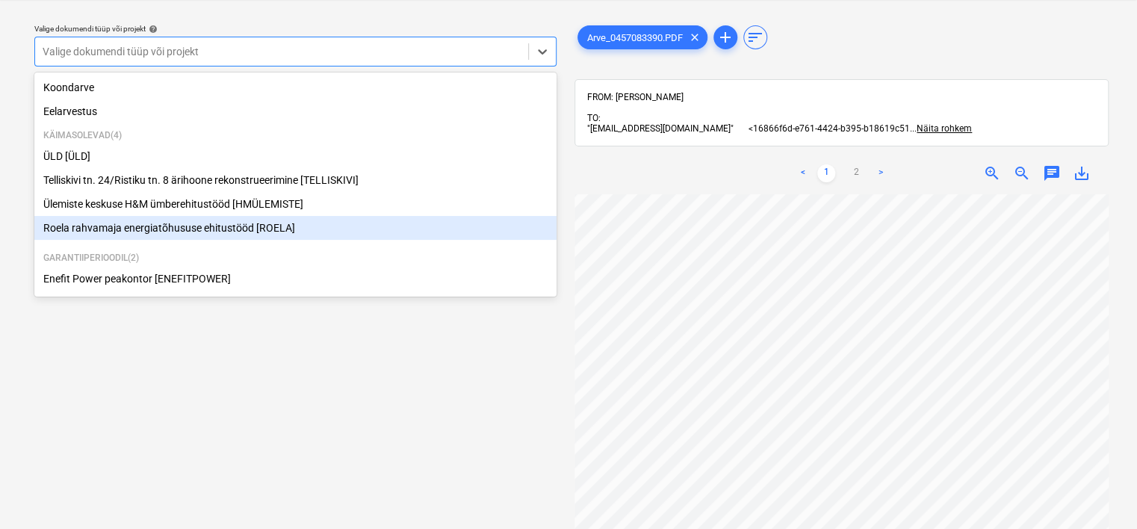
click at [229, 225] on div "Roela rahvamaja energiatõhususe ehitustööd [ROELA]" at bounding box center [295, 228] width 522 height 24
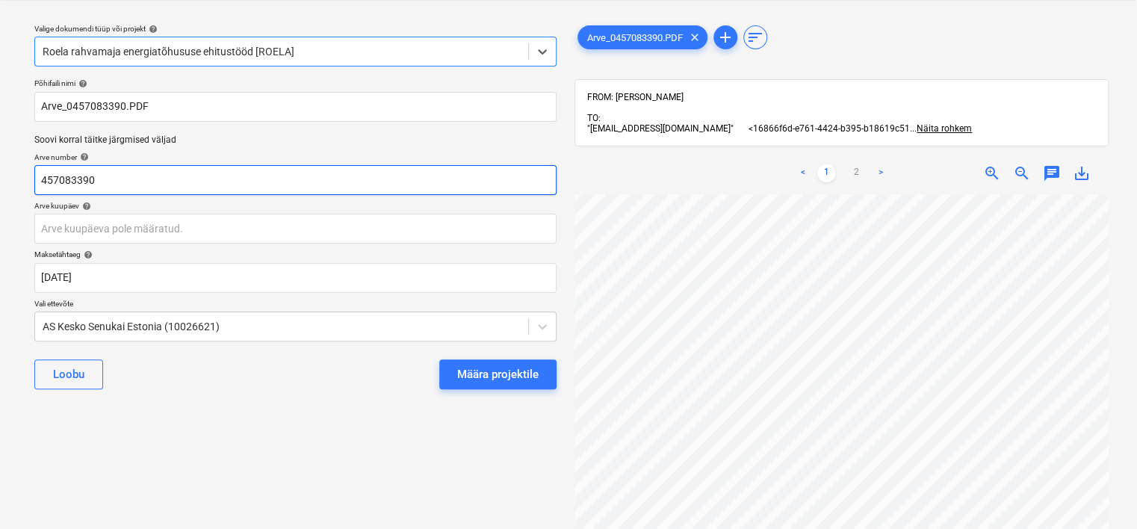
scroll to position [51, 114]
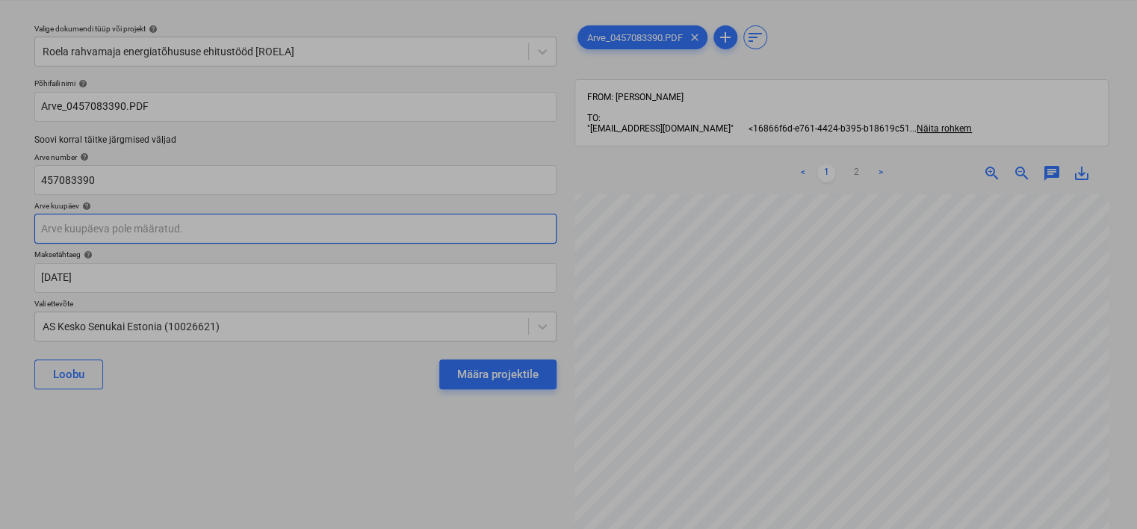
click at [169, 233] on body "Projektid Kontaktid Ettevõte Koondarved Postkast 8 format_size keyboard_arrow_d…" at bounding box center [568, 226] width 1137 height 529
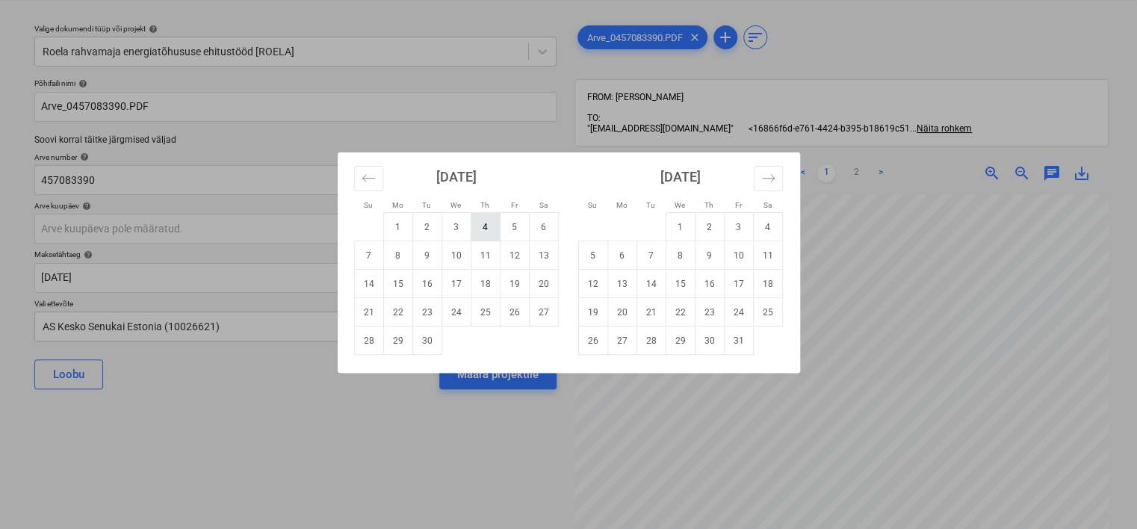
click at [486, 227] on td "4" at bounding box center [485, 227] width 29 height 28
type input "[DATE]"
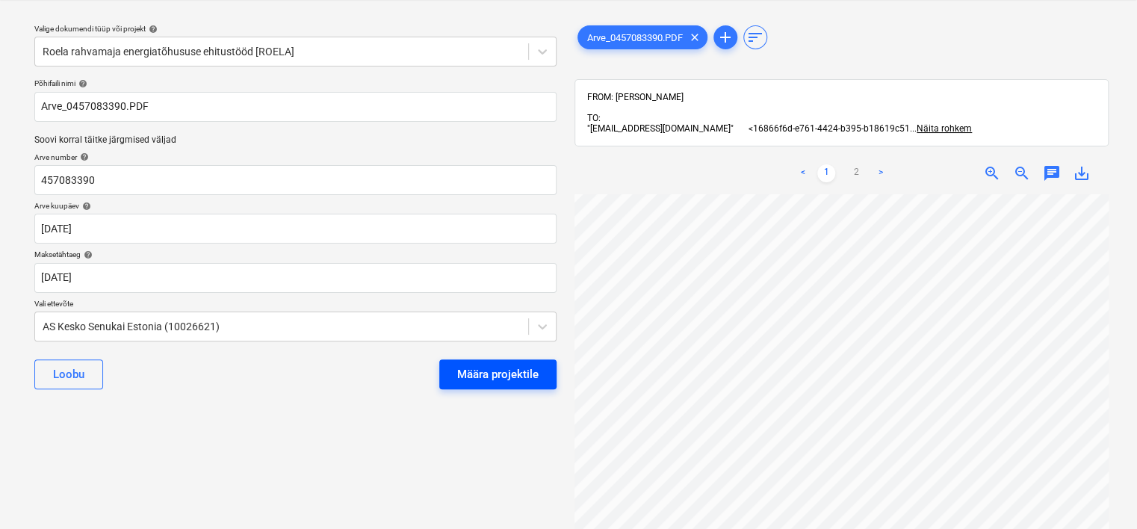
click at [511, 373] on div "Määra projektile" at bounding box center [497, 374] width 81 height 19
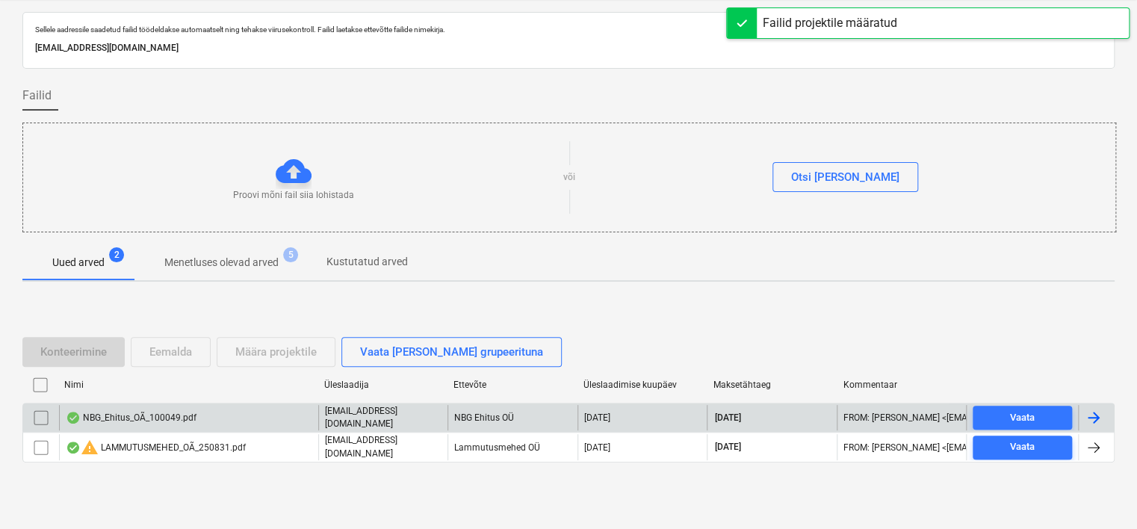
click at [219, 424] on div "NBG_Ehitus_OÃ_100049.pdf" at bounding box center [188, 417] width 259 height 25
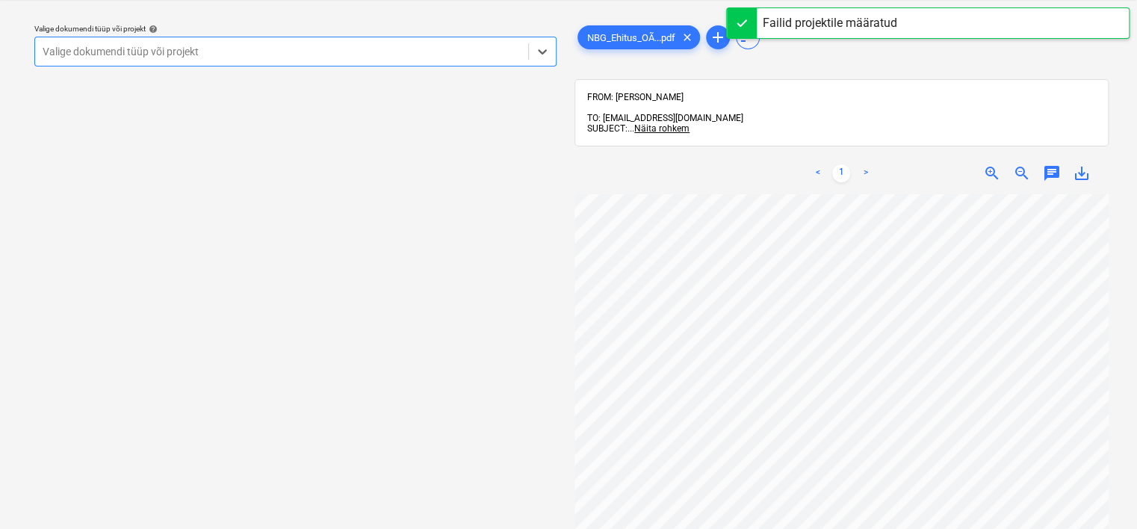
click at [412, 52] on div at bounding box center [282, 51] width 478 height 15
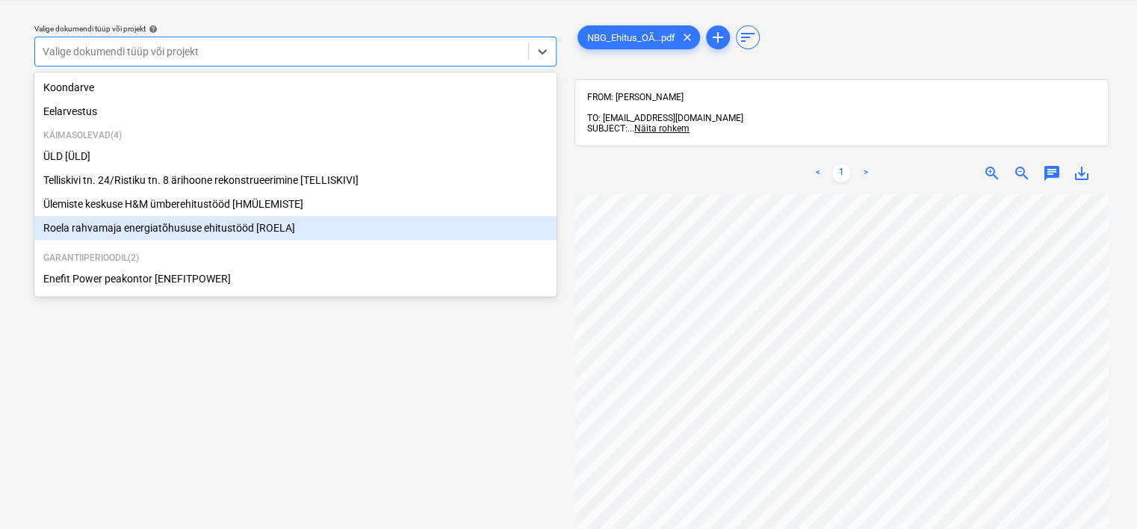
click at [297, 219] on div "Roela rahvamaja energiatõhususe ehitustööd [ROELA]" at bounding box center [295, 228] width 522 height 24
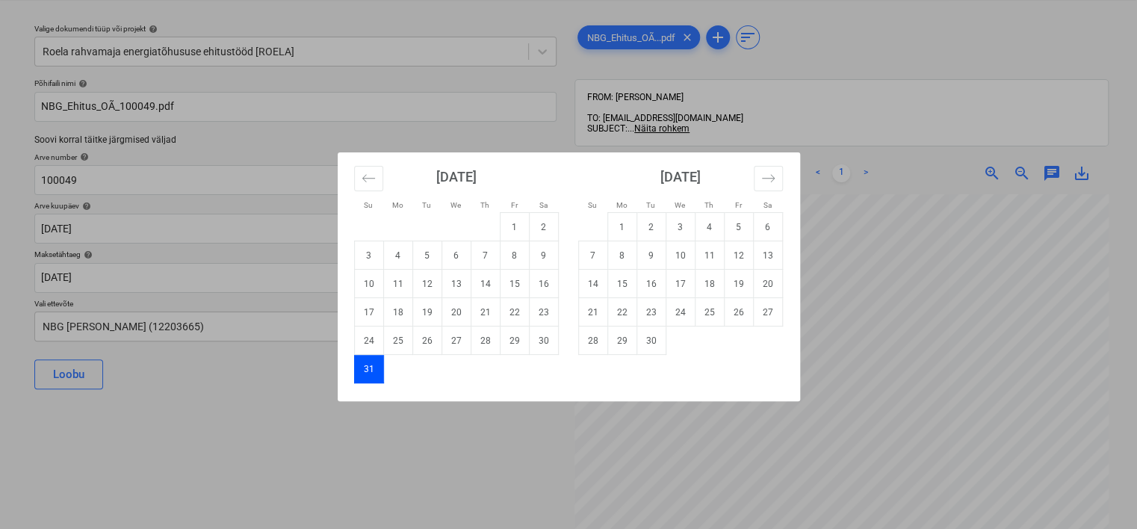
click at [297, 219] on body "Projektid Kontaktid Ettevõte Koondarved Postkast 7 format_size keyboard_arrow_d…" at bounding box center [568, 226] width 1137 height 529
click at [170, 426] on div "Su Mo Tu We Th Fr Sa Su Mo Tu We Th Fr Sa [DATE] 1 2 3 4 5 6 7 8 9 10 11 12 13 …" at bounding box center [568, 264] width 1137 height 529
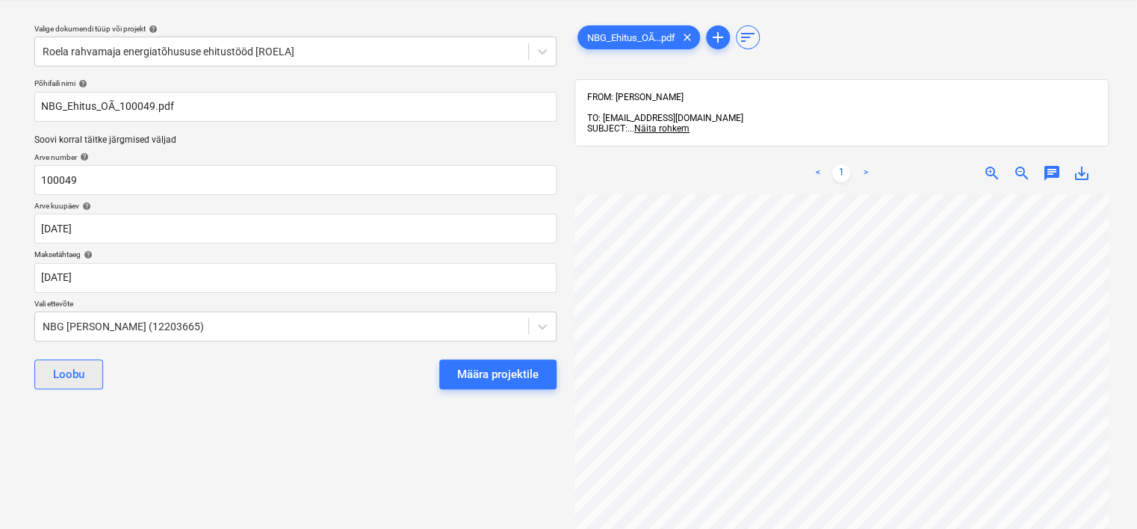
click at [72, 372] on div "Loobu" at bounding box center [68, 374] width 31 height 19
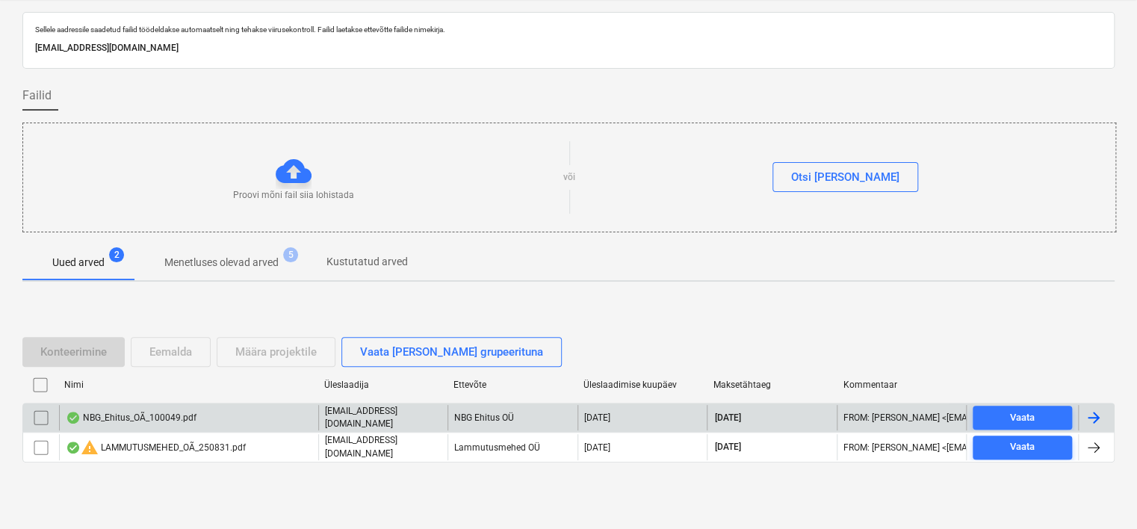
click at [149, 418] on div "NBG_Ehitus_OÃ_100049.pdf" at bounding box center [131, 418] width 131 height 12
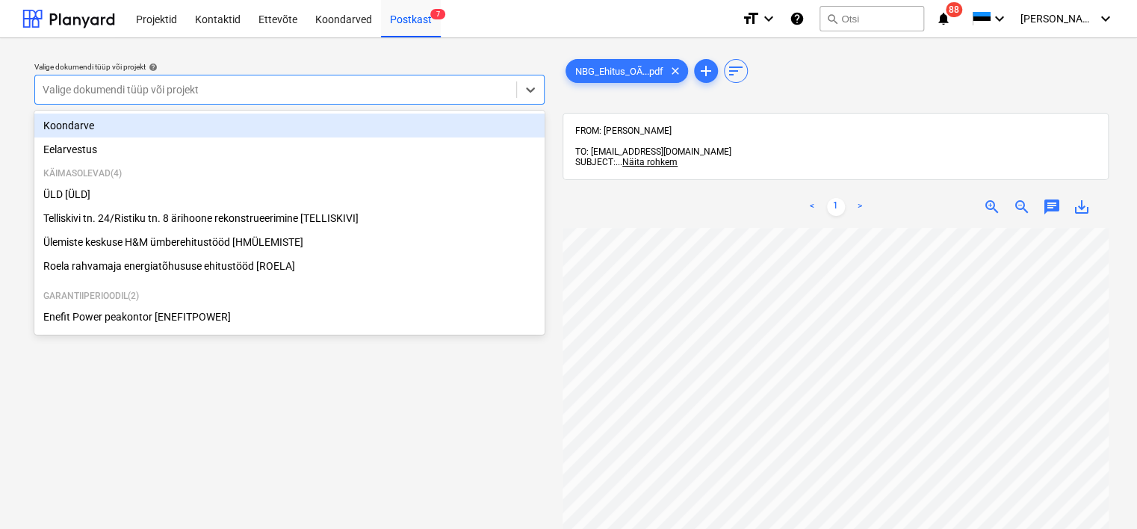
click at [232, 90] on div at bounding box center [276, 89] width 466 height 15
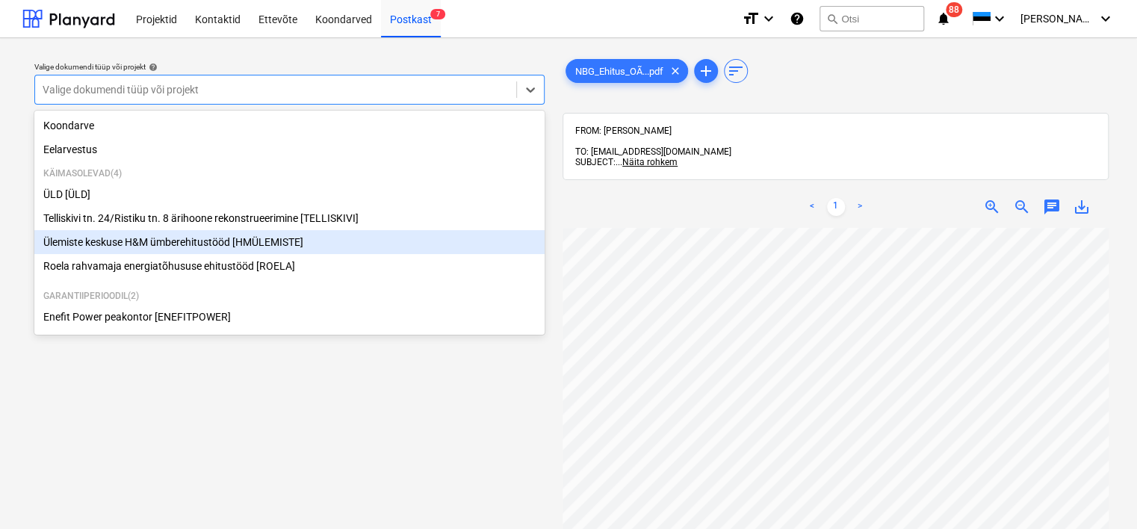
click at [171, 248] on div "Ülemiste keskuse H&M ümberehitustööd [HMÜLEMISTE]" at bounding box center [289, 242] width 510 height 24
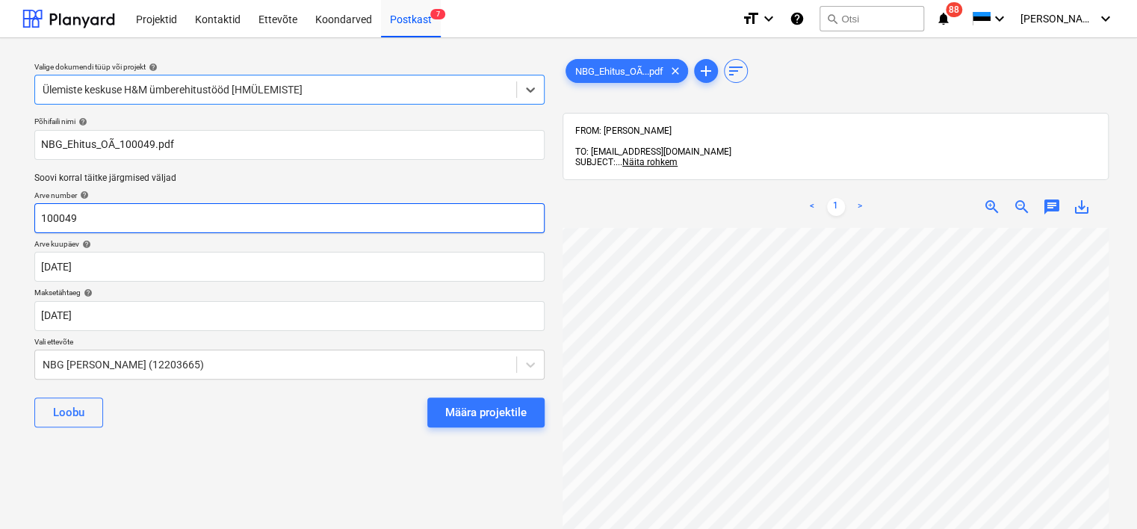
scroll to position [0, 122]
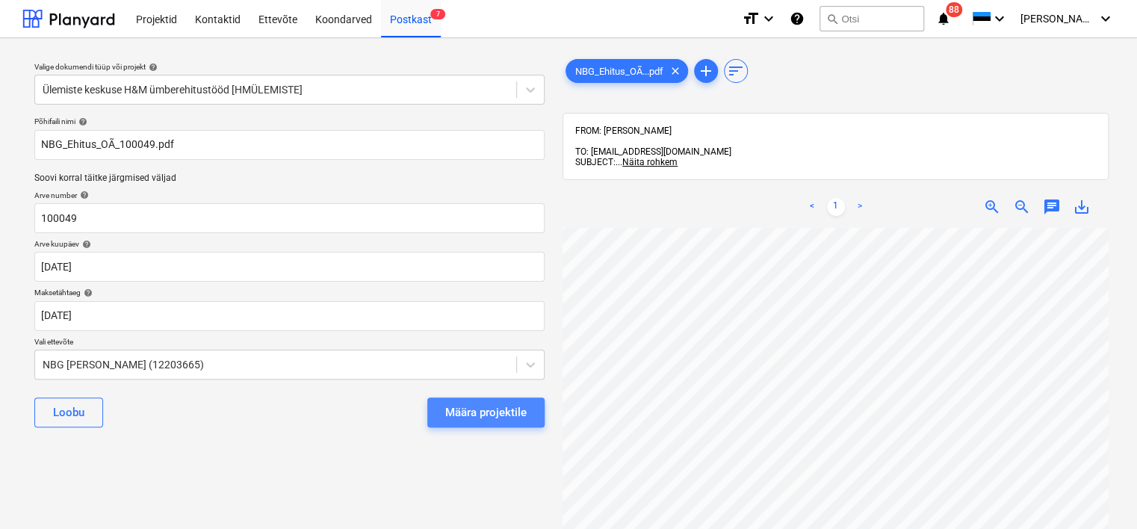
click at [482, 412] on div "Määra projektile" at bounding box center [485, 412] width 81 height 19
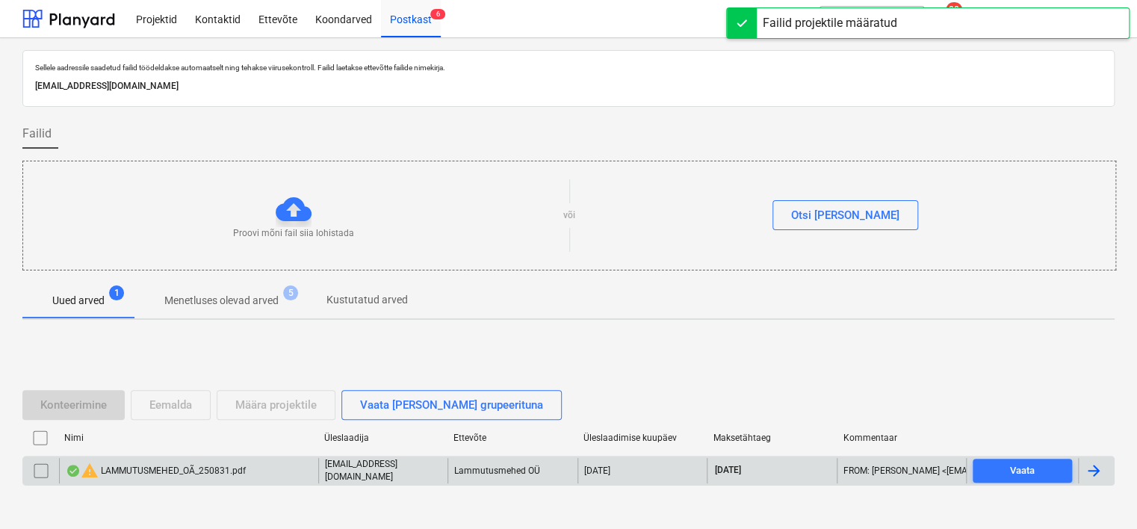
click at [238, 468] on div "warning LAMMUTUSMEHED_OÃ_250831.pdf" at bounding box center [156, 471] width 180 height 18
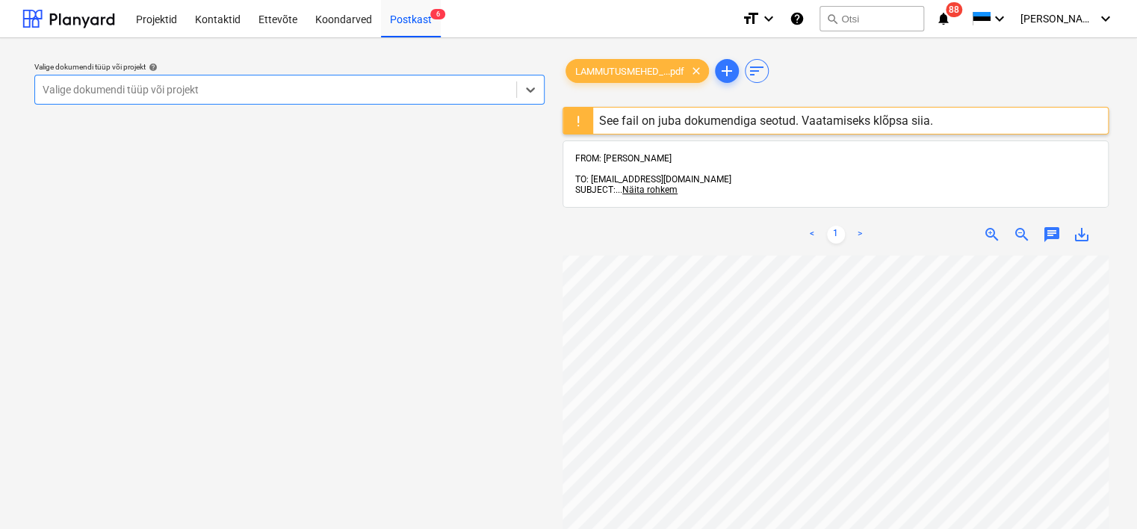
scroll to position [0, 128]
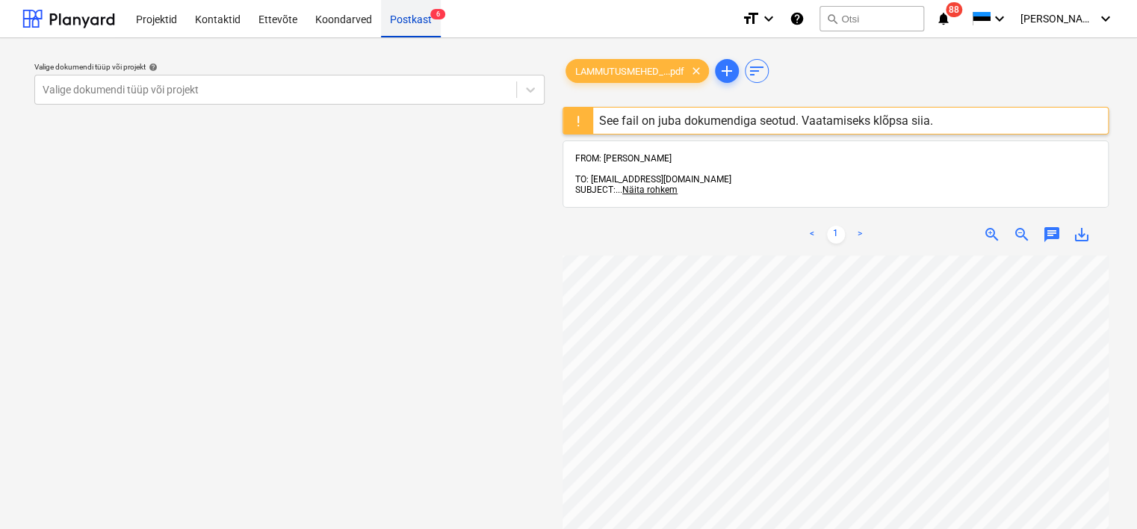
click at [388, 24] on div "Postkast 6" at bounding box center [411, 18] width 60 height 38
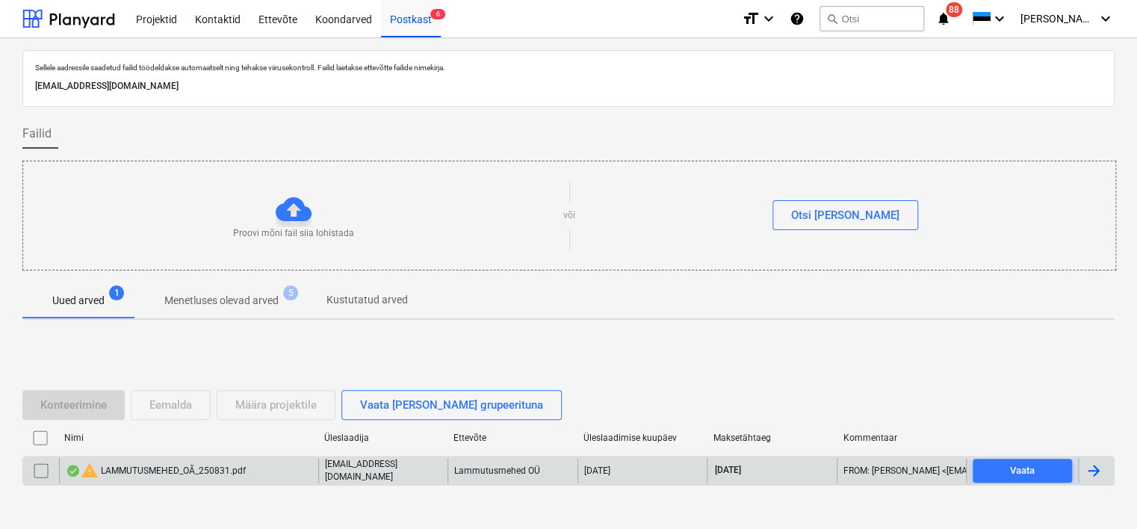
click at [42, 468] on input "checkbox" at bounding box center [41, 471] width 24 height 24
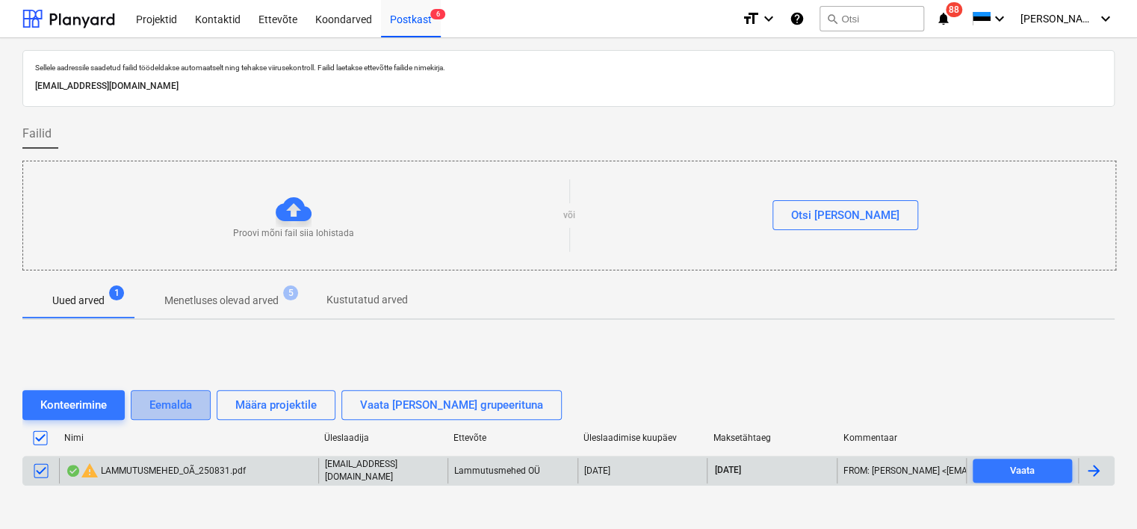
click at [188, 405] on div "Eemalda" at bounding box center [170, 404] width 43 height 19
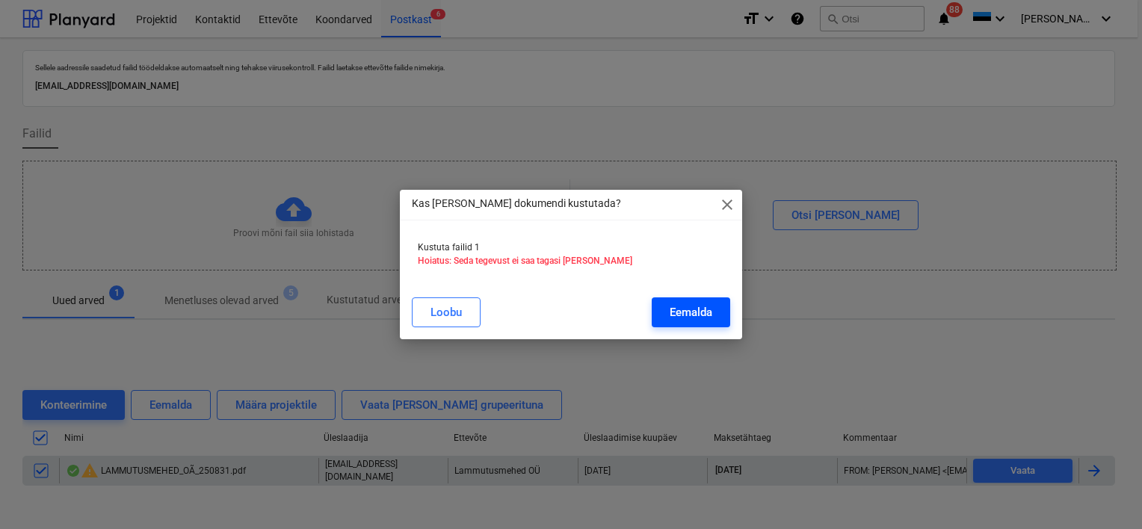
click at [681, 313] on div "Eemalda" at bounding box center [690, 312] width 43 height 19
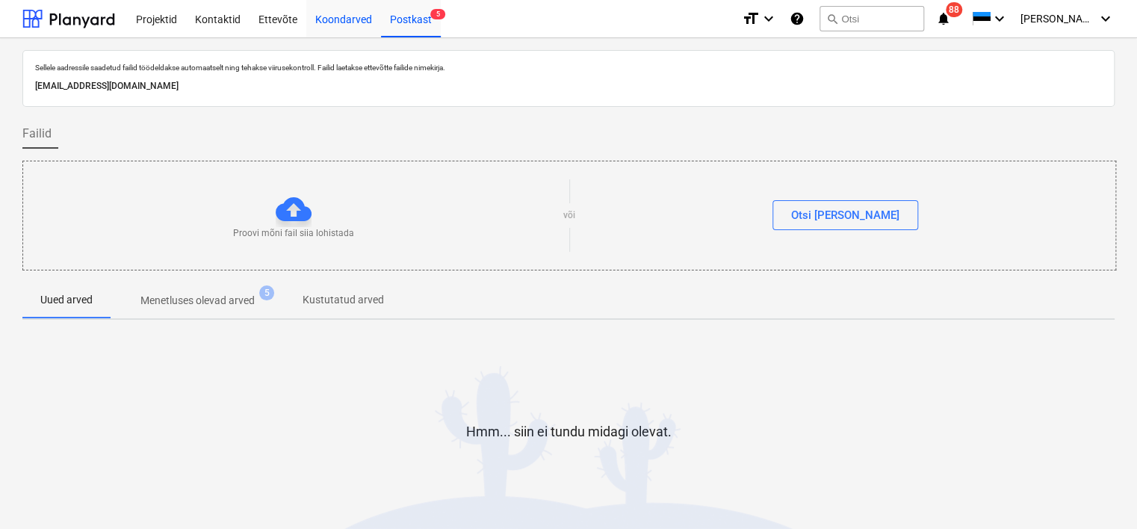
click at [347, 28] on div "Koondarved" at bounding box center [343, 18] width 75 height 38
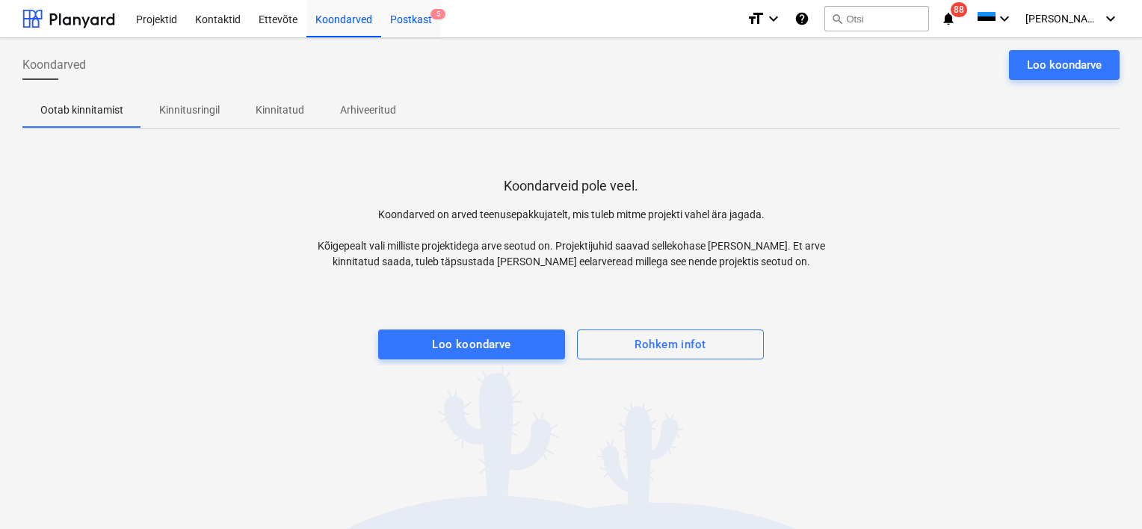
click at [421, 23] on div "Postkast 5" at bounding box center [411, 18] width 60 height 38
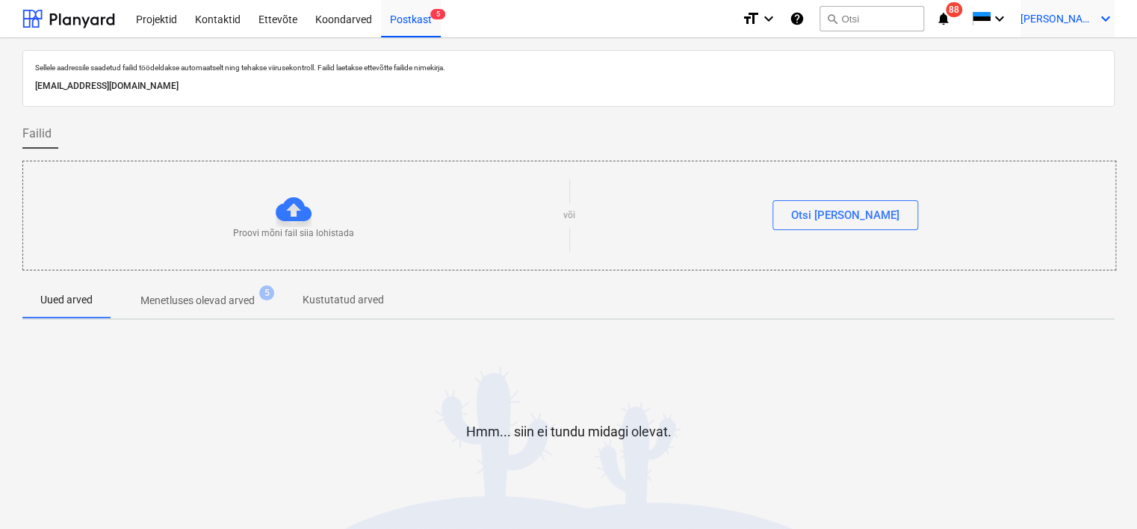
click at [1083, 24] on span "[PERSON_NAME]" at bounding box center [1057, 19] width 75 height 12
click at [1082, 86] on div "Logi välja" at bounding box center [1070, 82] width 90 height 24
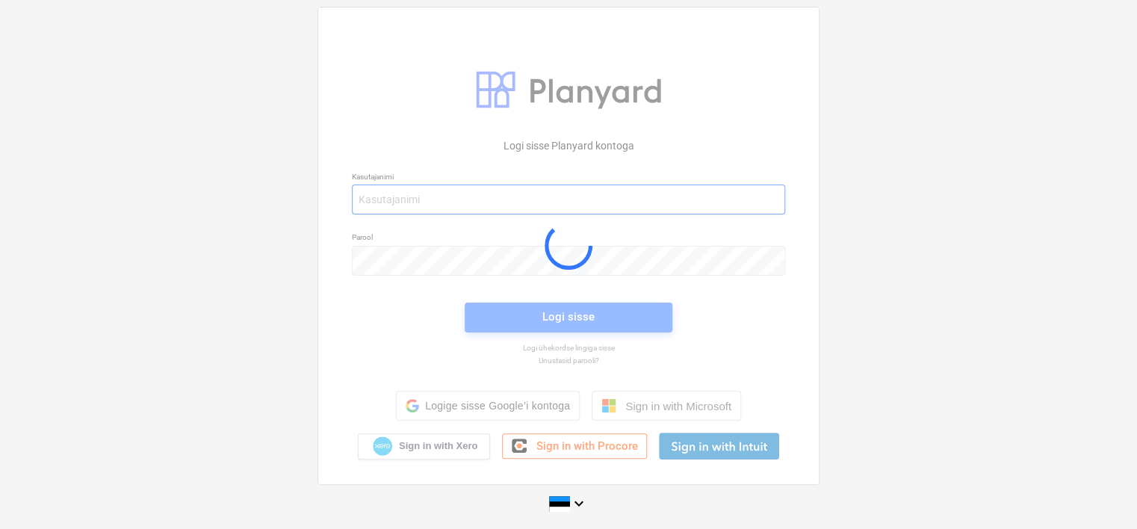
type input "[EMAIL_ADDRESS][DOMAIN_NAME]"
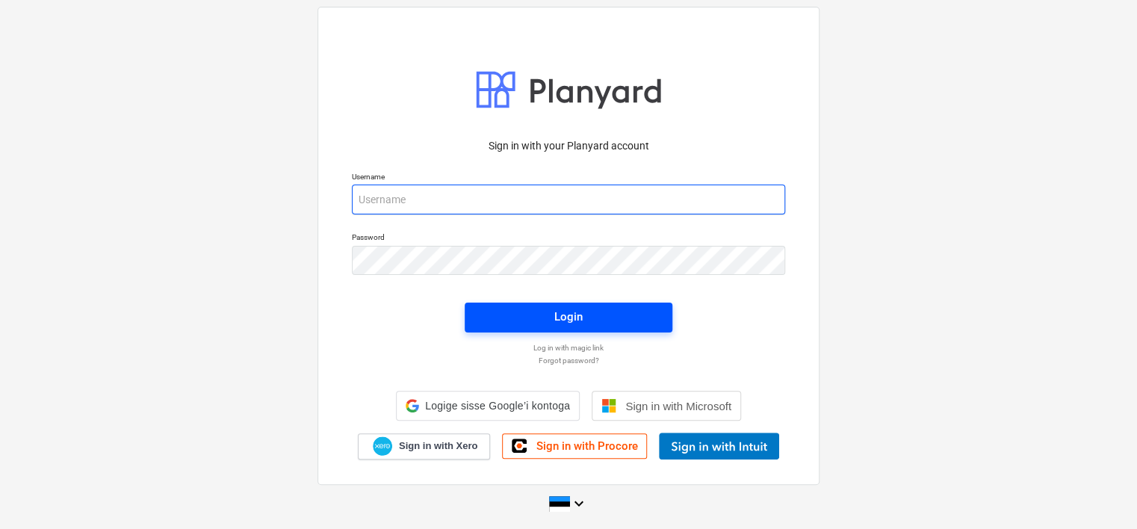
type input "[EMAIL_ADDRESS][DOMAIN_NAME]"
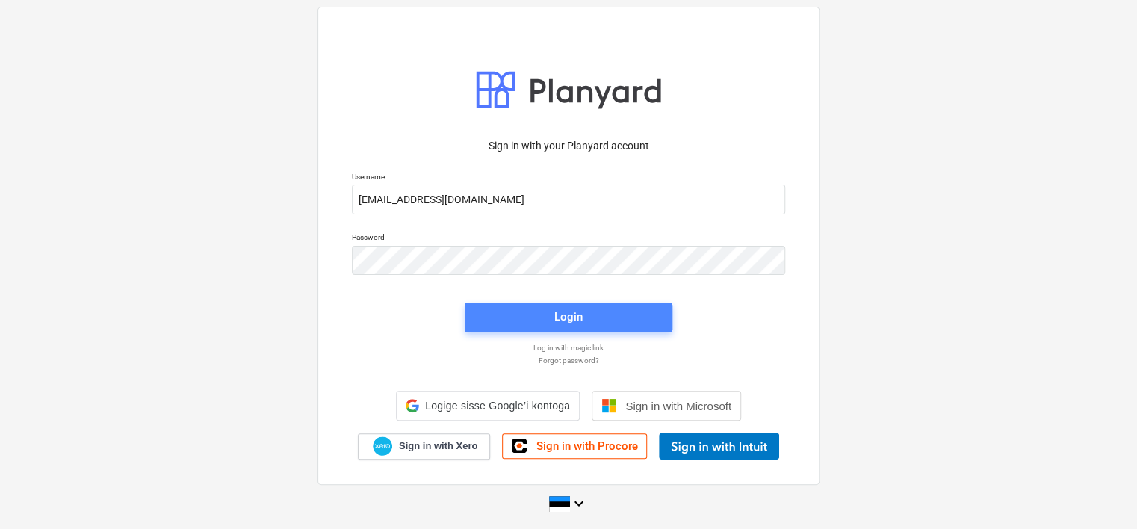
click at [518, 323] on span "Login" at bounding box center [569, 316] width 172 height 19
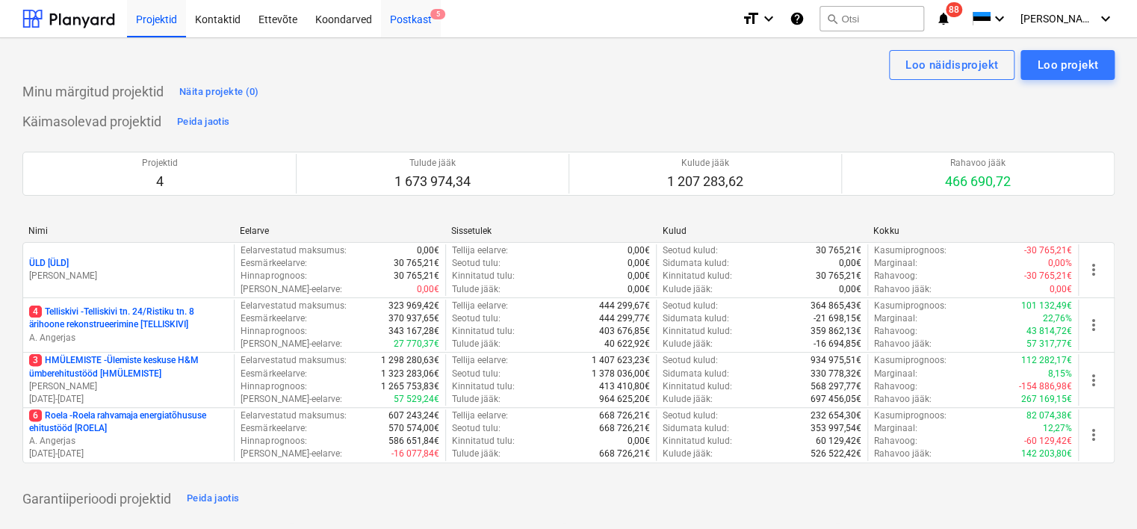
click at [418, 22] on div "Postkast 5" at bounding box center [411, 18] width 60 height 38
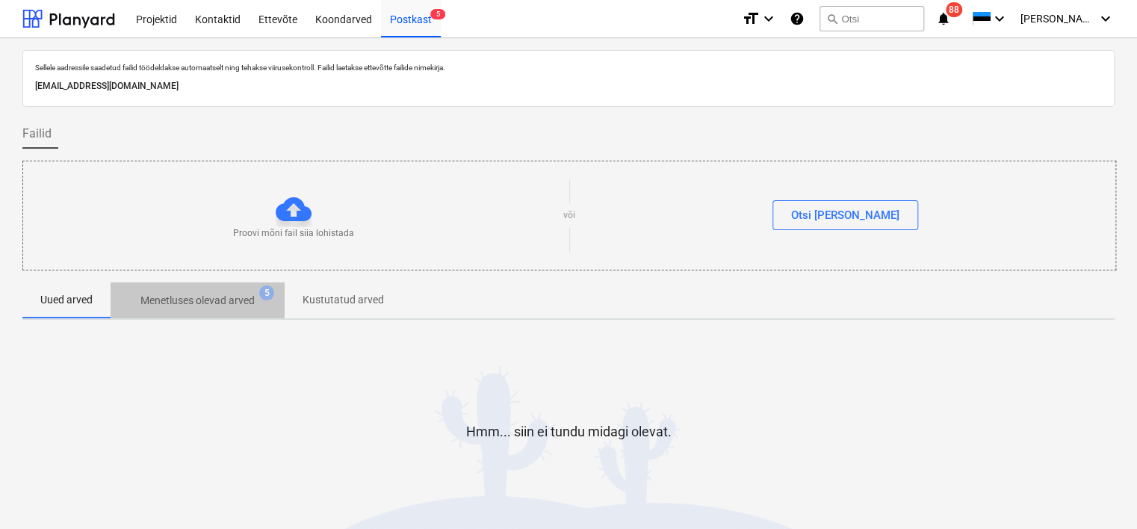
click at [191, 294] on p "Menetluses olevad arved" at bounding box center [197, 301] width 114 height 16
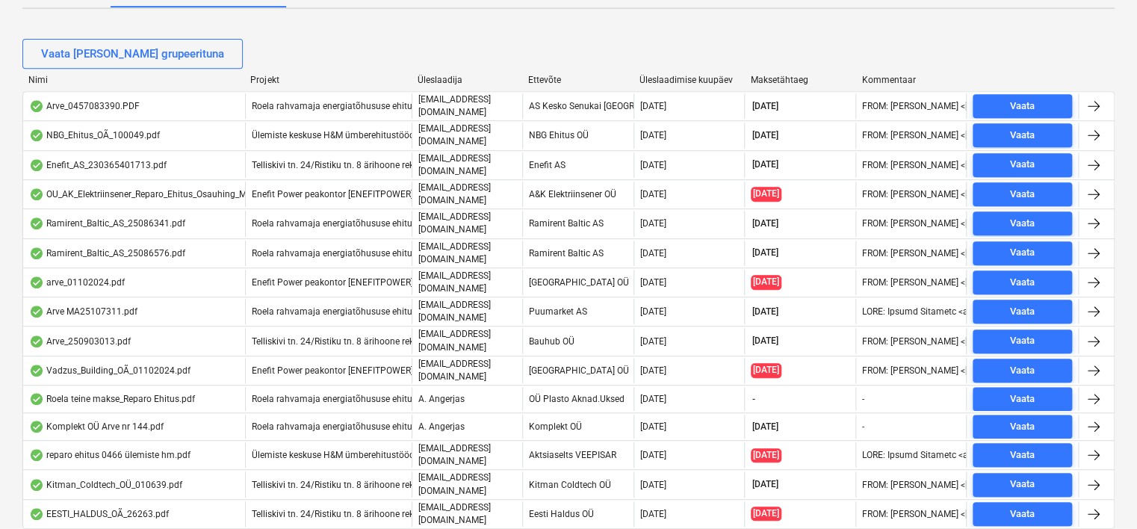
scroll to position [338, 0]
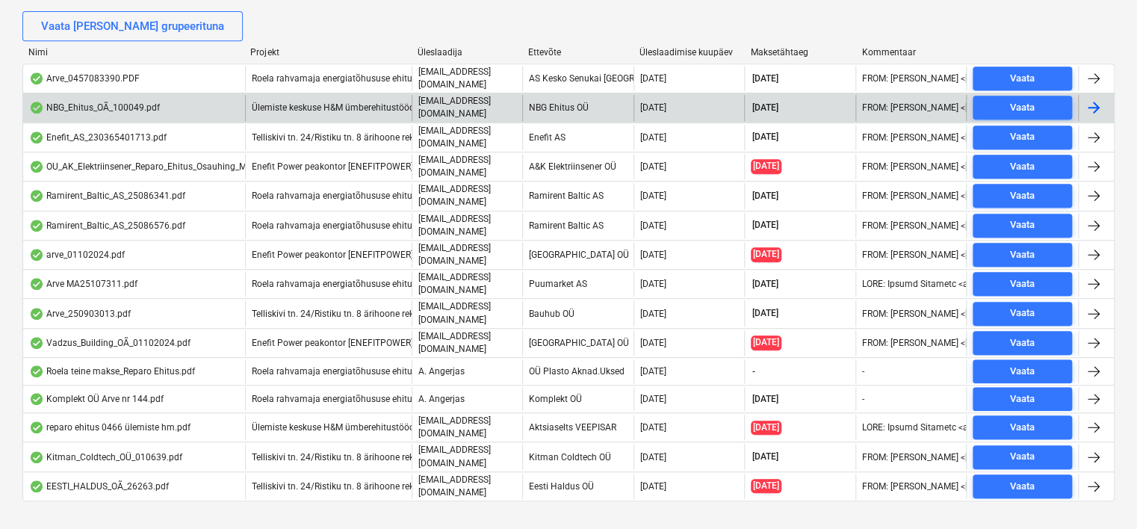
click at [1097, 102] on div at bounding box center [1094, 108] width 18 height 18
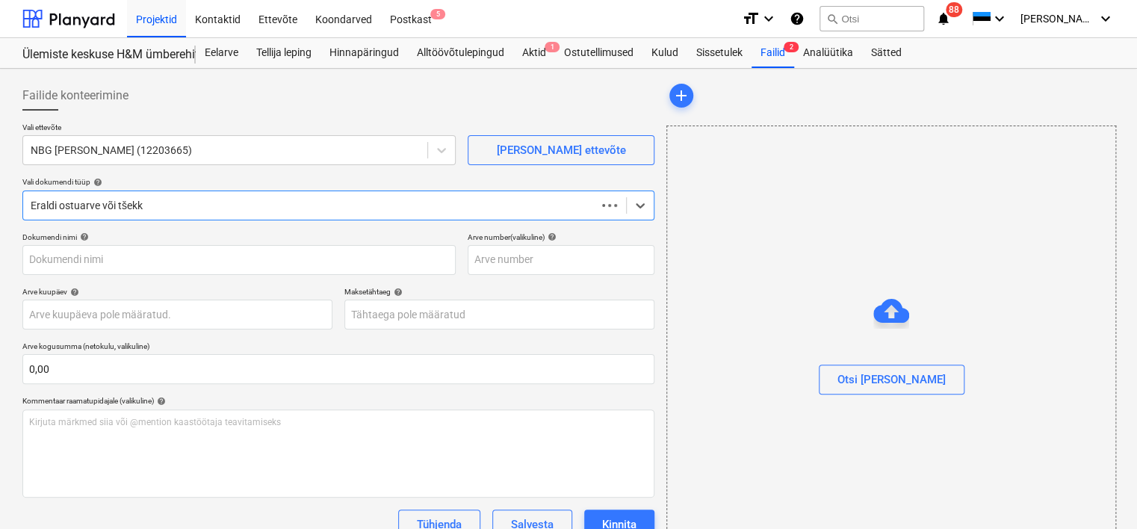
type input "100049"
type input "[DATE]"
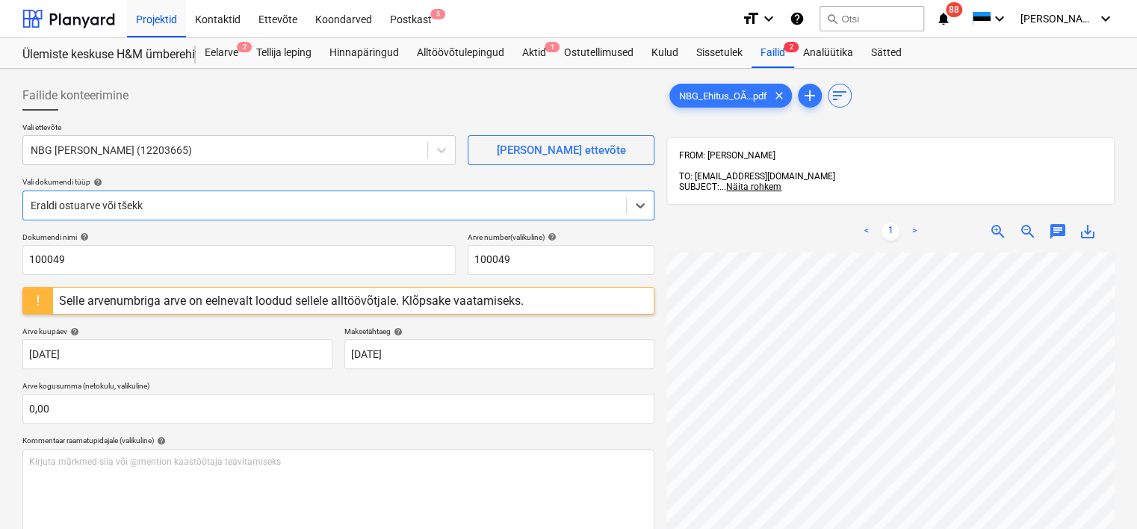
scroll to position [421, 0]
click at [412, 16] on div "Postkast 5" at bounding box center [411, 18] width 60 height 38
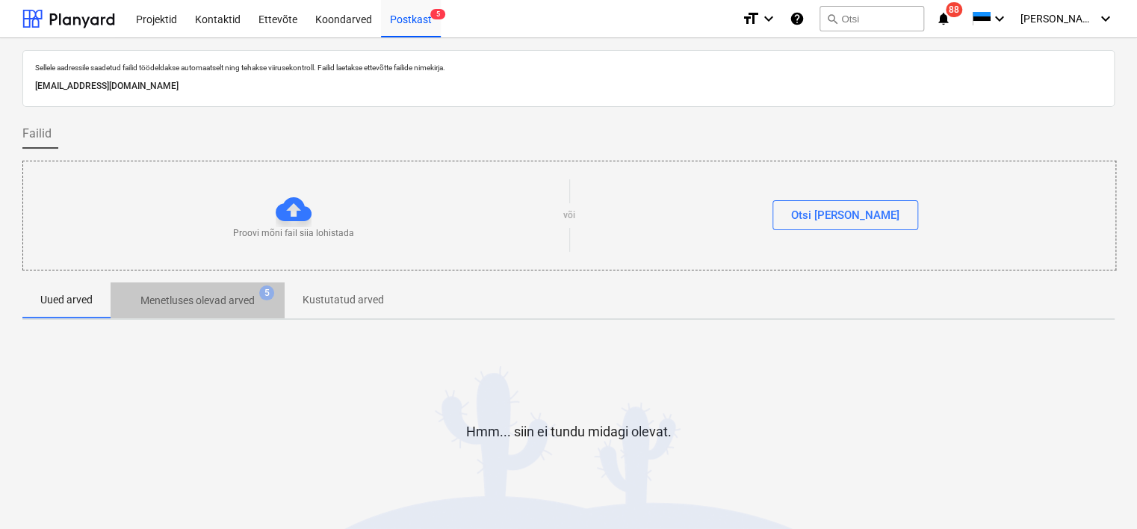
click at [197, 306] on p "Menetluses olevad arved" at bounding box center [197, 301] width 114 height 16
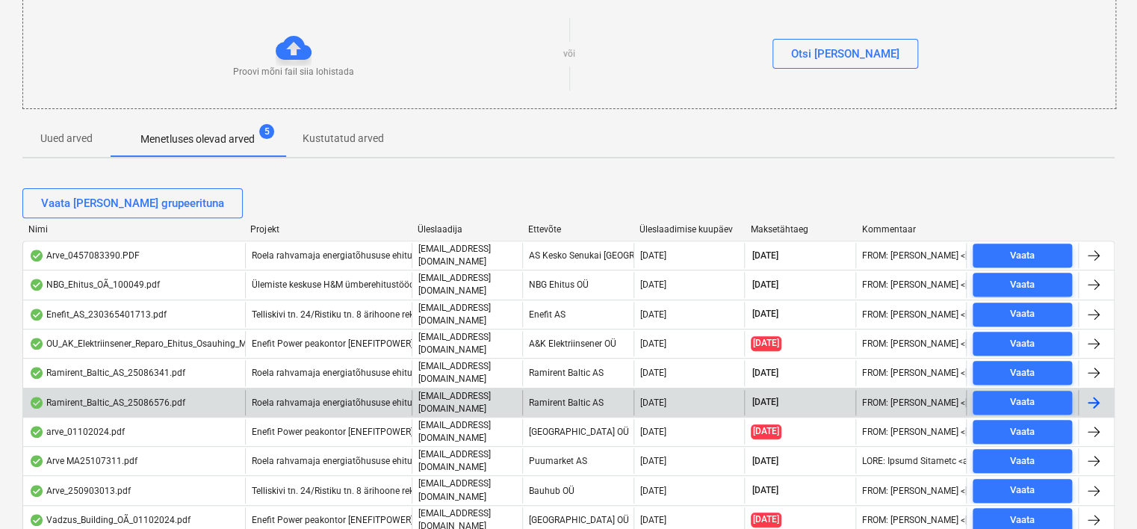
scroll to position [161, 0]
